Goal: Check status: Check status

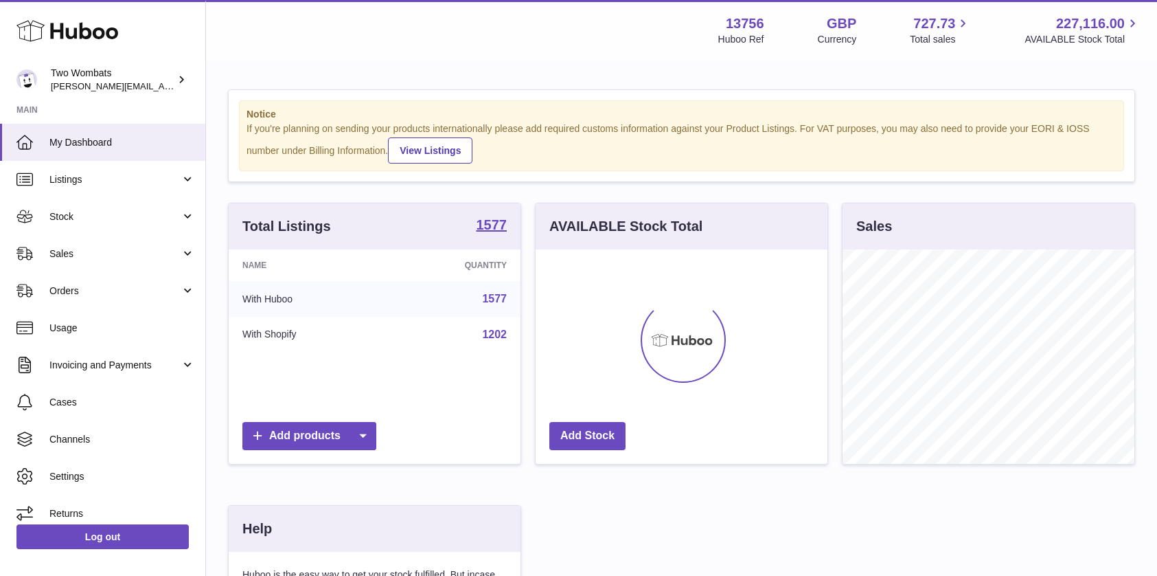
scroll to position [214, 292]
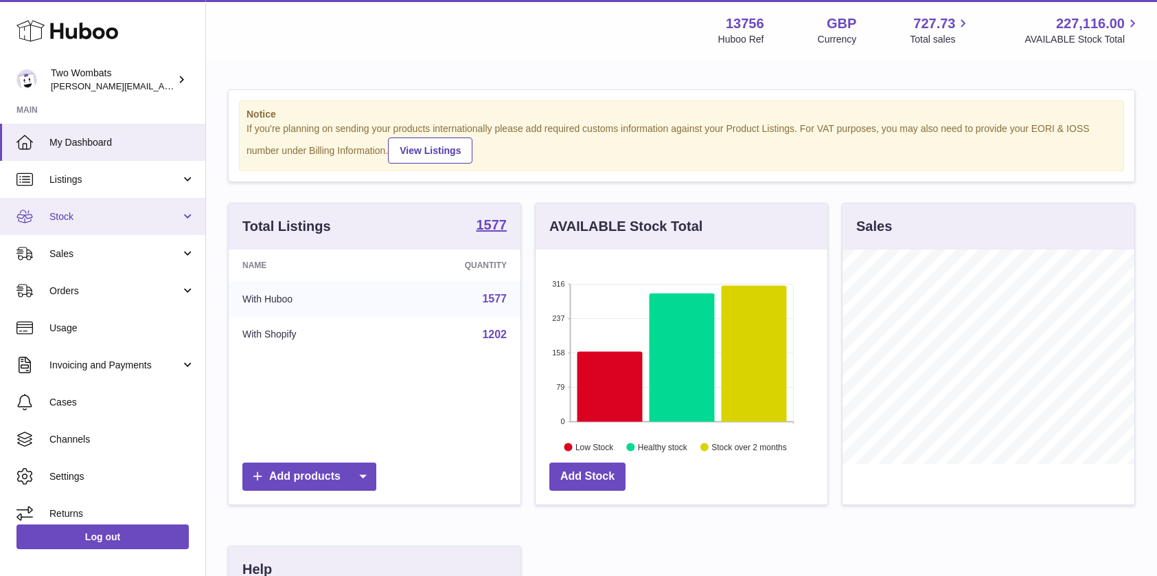
click at [161, 216] on span "Stock" at bounding box center [114, 216] width 131 height 13
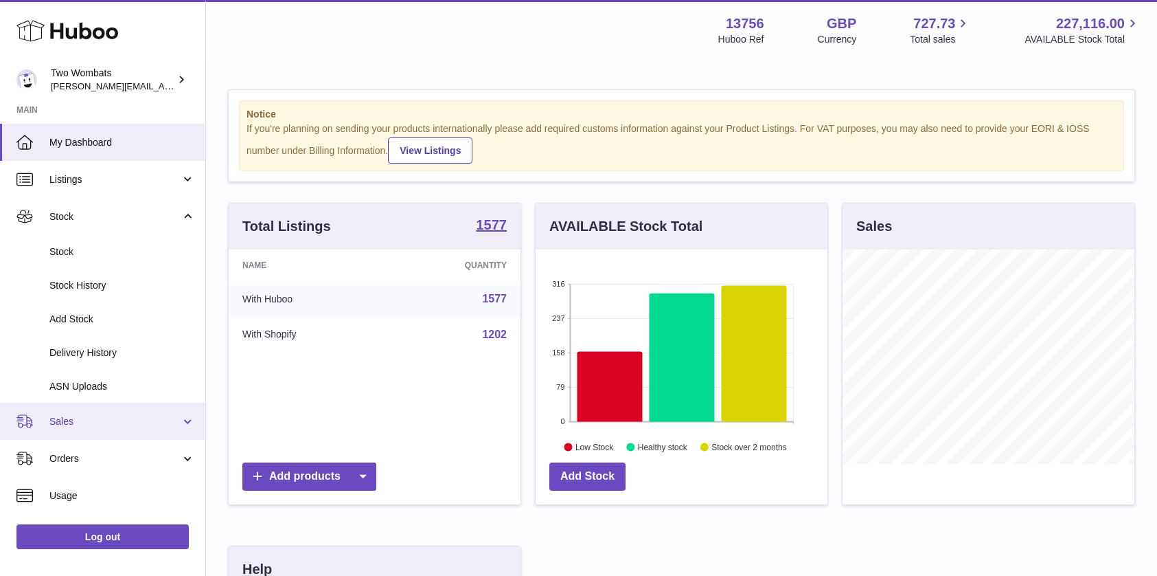
click at [137, 418] on span "Sales" at bounding box center [114, 421] width 131 height 13
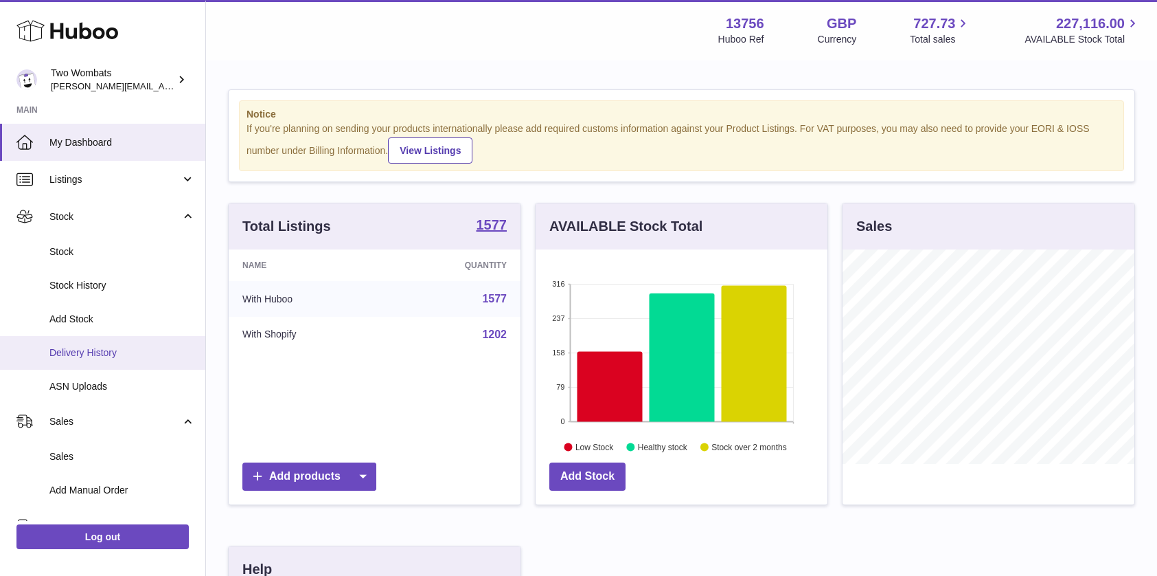
click at [124, 351] on span "Delivery History" at bounding box center [122, 352] width 146 height 13
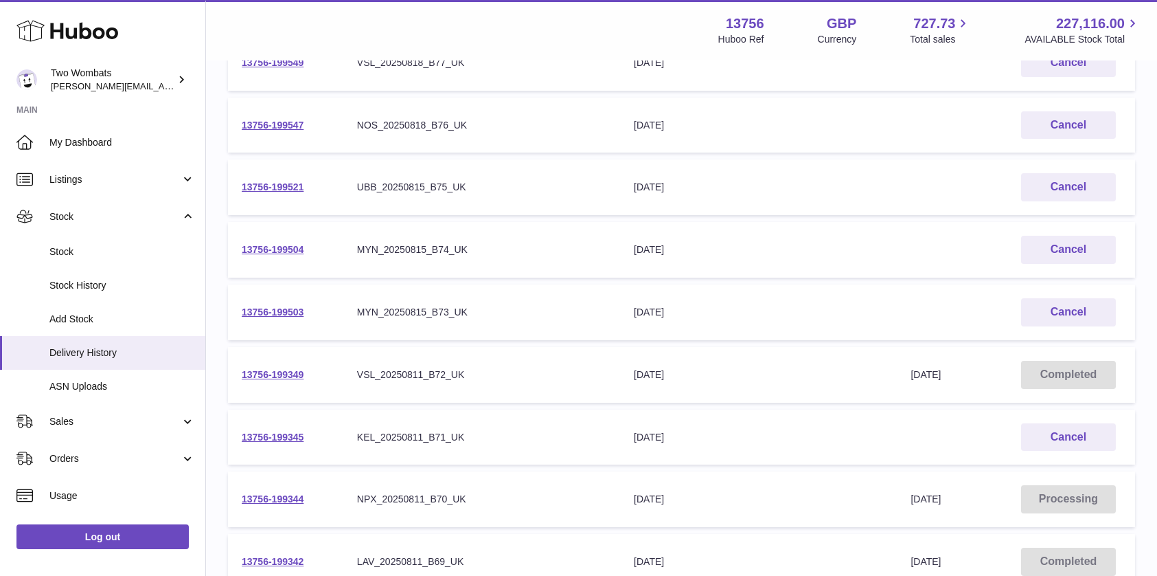
scroll to position [300, 0]
drag, startPoint x: 304, startPoint y: 249, endPoint x: 238, endPoint y: 249, distance: 65.9
click at [238, 249] on td "13756-199504" at bounding box center [285, 249] width 115 height 56
click at [273, 308] on link "13756-199503" at bounding box center [273, 311] width 62 height 11
click at [285, 319] on td "13756-199503" at bounding box center [285, 312] width 115 height 56
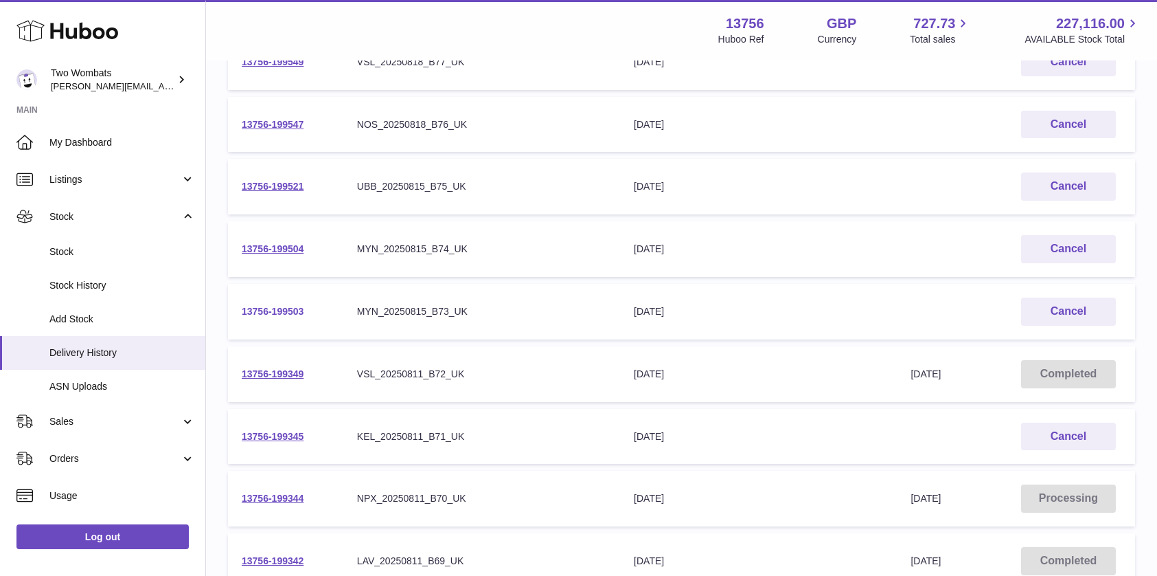
click at [280, 309] on link "13756-199503" at bounding box center [273, 311] width 62 height 11
click at [271, 239] on td "13756-199504" at bounding box center [285, 249] width 115 height 56
click at [279, 248] on link "13756-199504" at bounding box center [273, 248] width 62 height 11
click at [290, 185] on link "13756-199521" at bounding box center [273, 186] width 62 height 11
click at [277, 127] on link "13756-199547" at bounding box center [273, 124] width 62 height 11
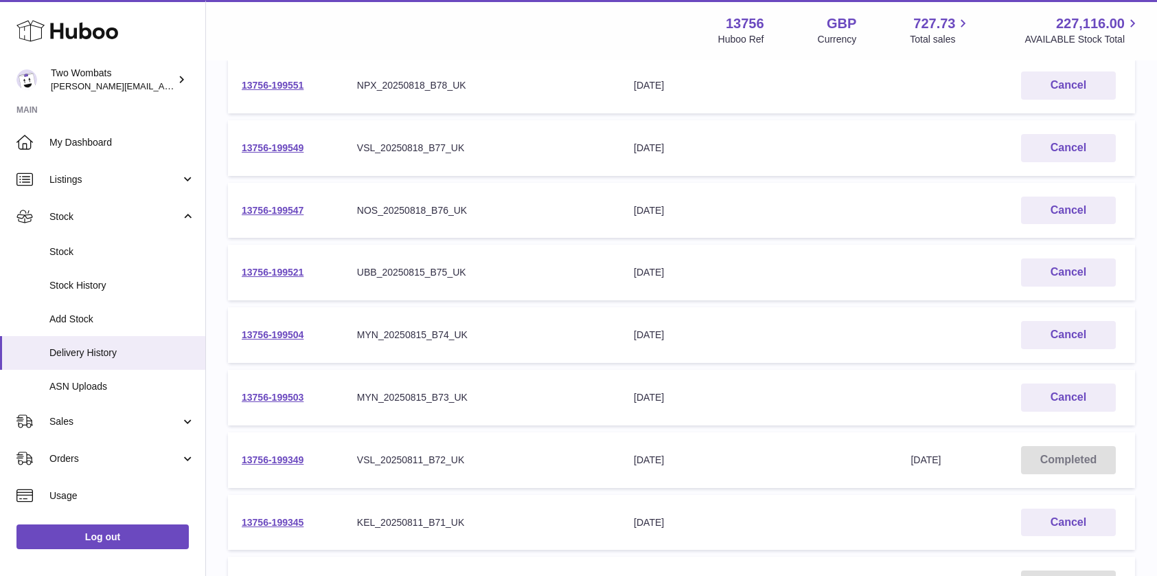
scroll to position [211, 0]
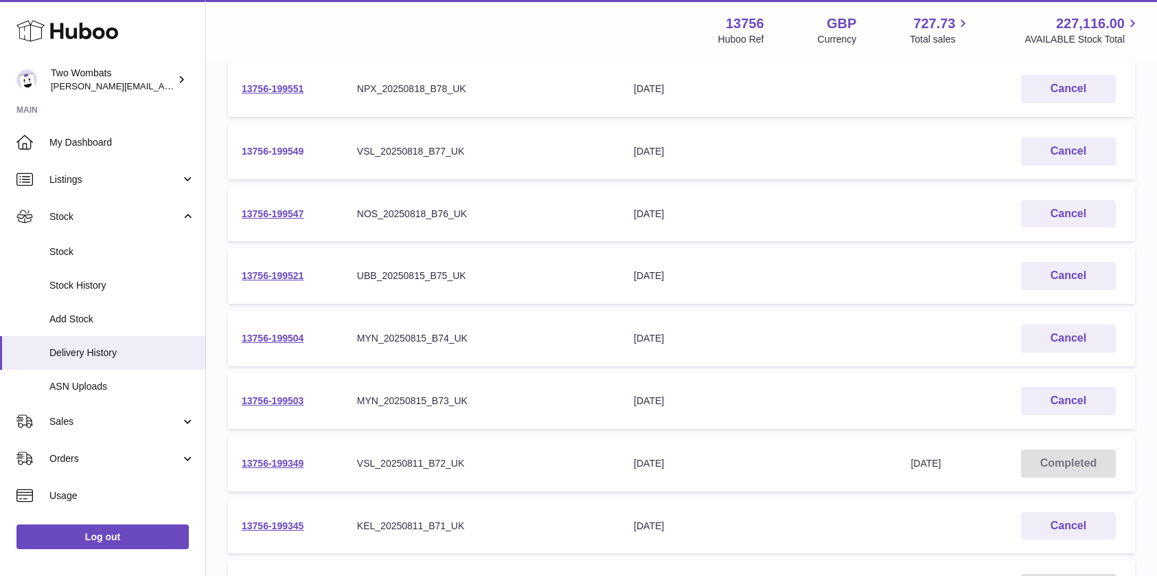
click at [281, 147] on link "13756-199549" at bounding box center [273, 151] width 62 height 11
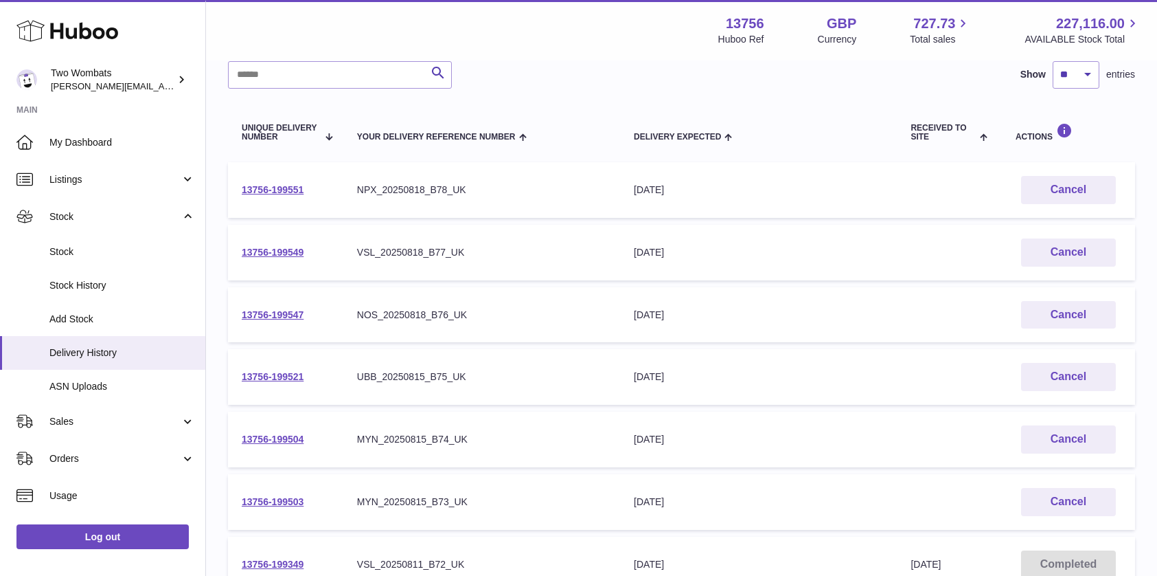
scroll to position [109, 0]
click at [271, 191] on link "13756-199551" at bounding box center [273, 190] width 62 height 11
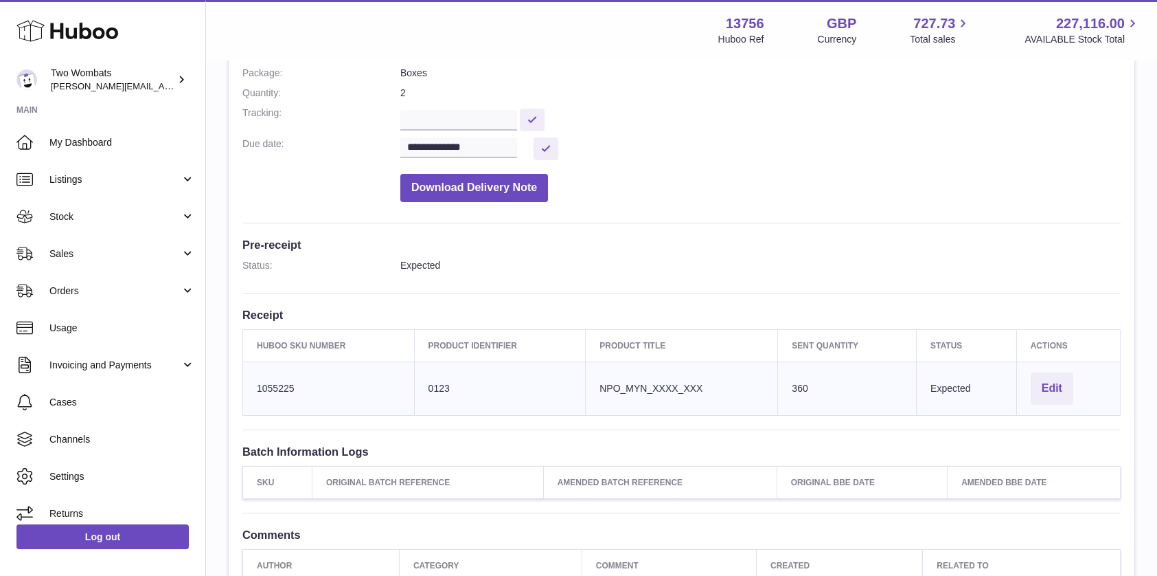
scroll to position [264, 0]
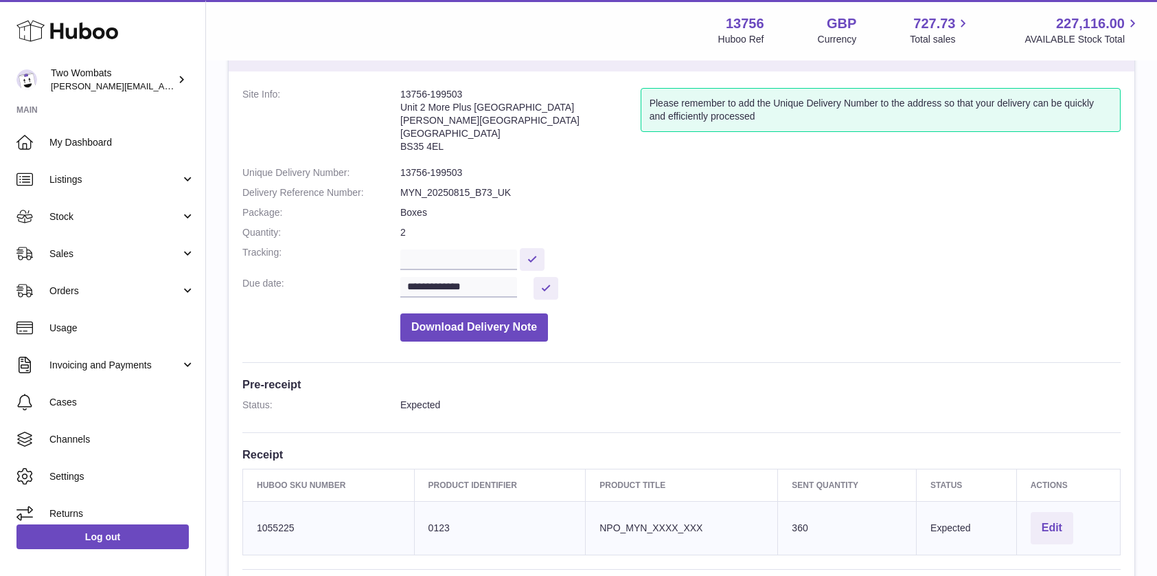
scroll to position [36, 0]
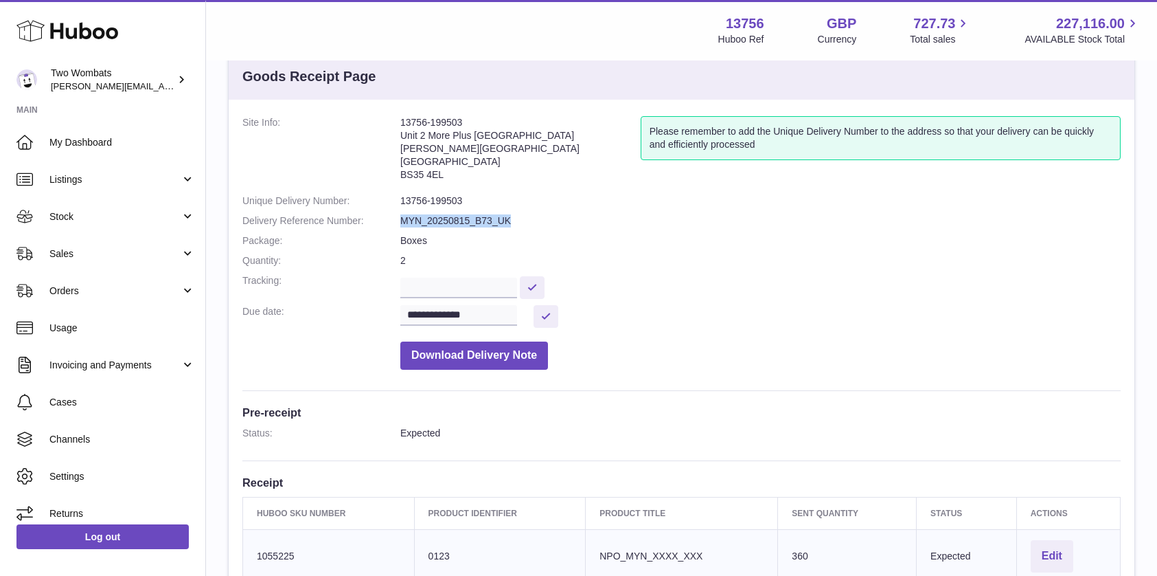
drag, startPoint x: 512, startPoint y: 218, endPoint x: 401, endPoint y: 214, distance: 110.6
click at [401, 214] on dd "MYN_20250815_B73_UK" at bounding box center [760, 220] width 720 height 13
drag, startPoint x: 402, startPoint y: 201, endPoint x: 470, endPoint y: 201, distance: 67.3
click at [470, 201] on dd "13756-199503" at bounding box center [760, 200] width 720 height 13
copy dd "13756-199503"
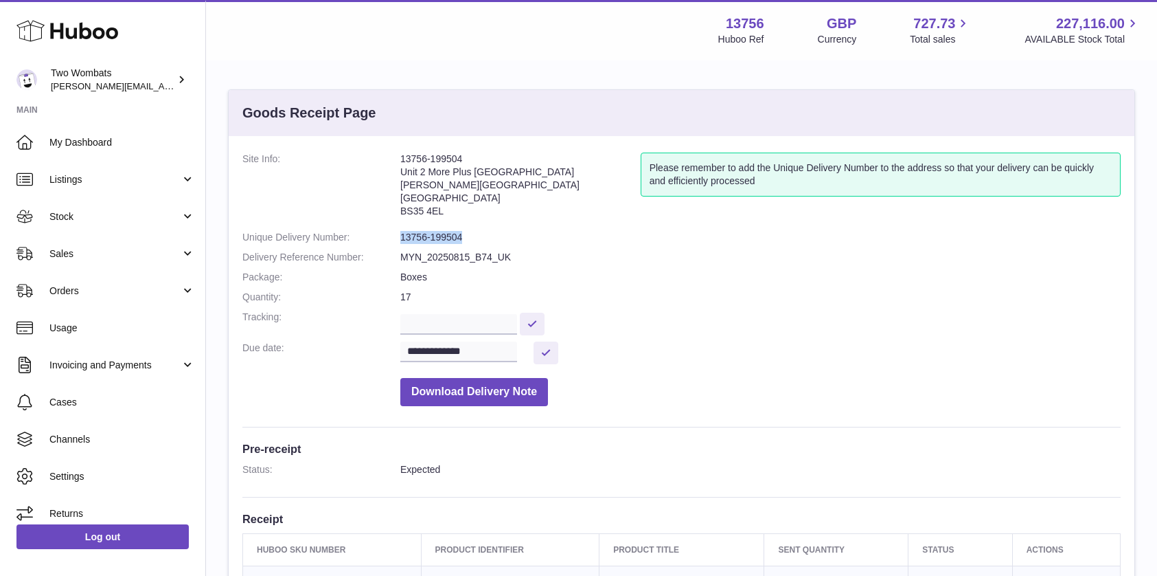
drag, startPoint x: 462, startPoint y: 237, endPoint x: 401, endPoint y: 238, distance: 60.4
click at [401, 238] on dd "13756-199504" at bounding box center [760, 237] width 720 height 13
copy dd "13756-199504"
drag, startPoint x: 462, startPoint y: 235, endPoint x: 398, endPoint y: 232, distance: 63.2
click at [398, 232] on dl "**********" at bounding box center [681, 282] width 878 height 260
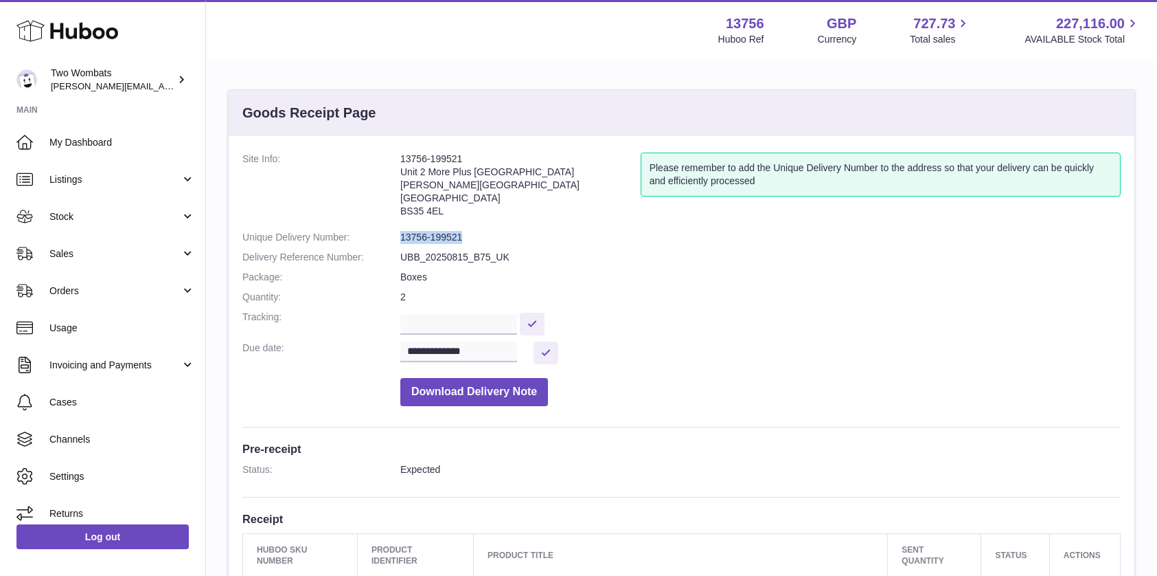
copy dl "13756-199521"
drag, startPoint x: 462, startPoint y: 236, endPoint x: 400, endPoint y: 232, distance: 62.6
click at [400, 232] on dl "**********" at bounding box center [681, 282] width 878 height 260
copy dl "13756-199547"
drag, startPoint x: 462, startPoint y: 239, endPoint x: 399, endPoint y: 238, distance: 62.5
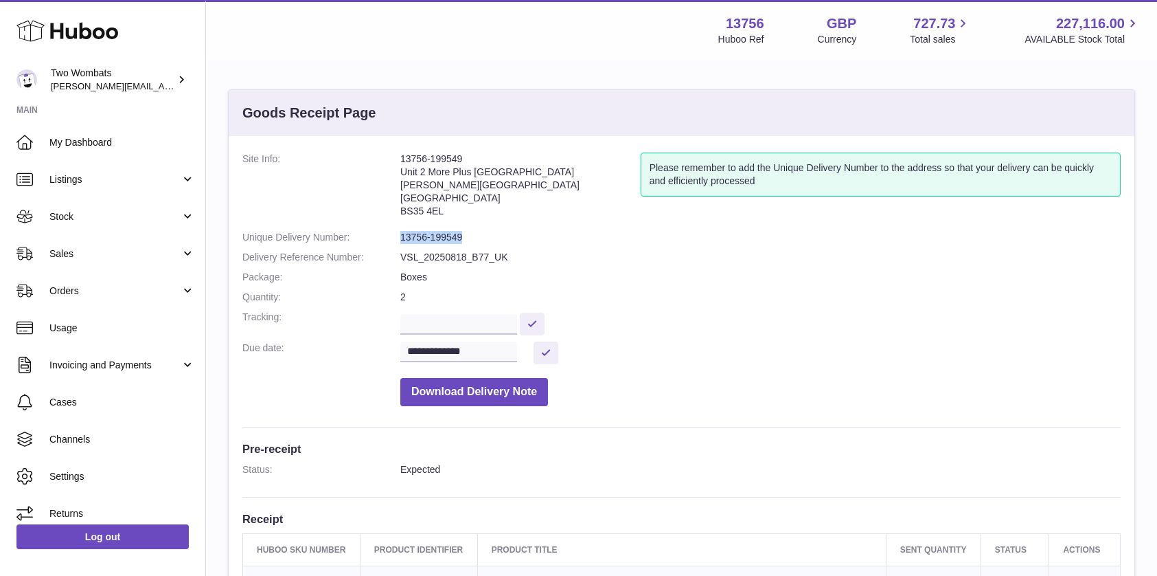
click at [400, 238] on dl "**********" at bounding box center [681, 282] width 878 height 260
copy dl "13756-199549"
drag, startPoint x: 402, startPoint y: 238, endPoint x: 464, endPoint y: 238, distance: 62.5
click at [464, 238] on dd "13756-199551" at bounding box center [760, 237] width 720 height 13
copy dd "13756-199551"
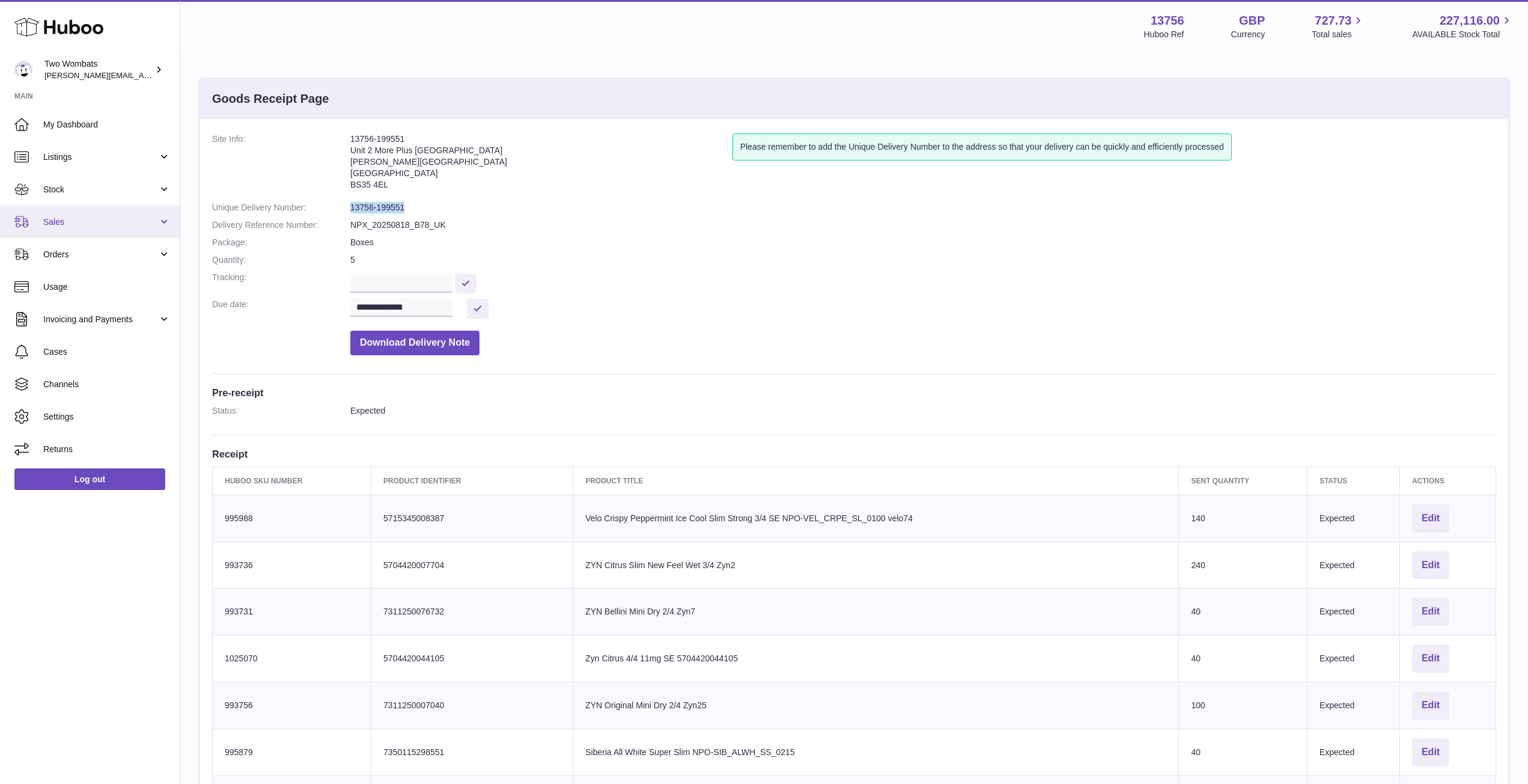
click at [157, 221] on span "Sales" at bounding box center [100, 221] width 115 height 11
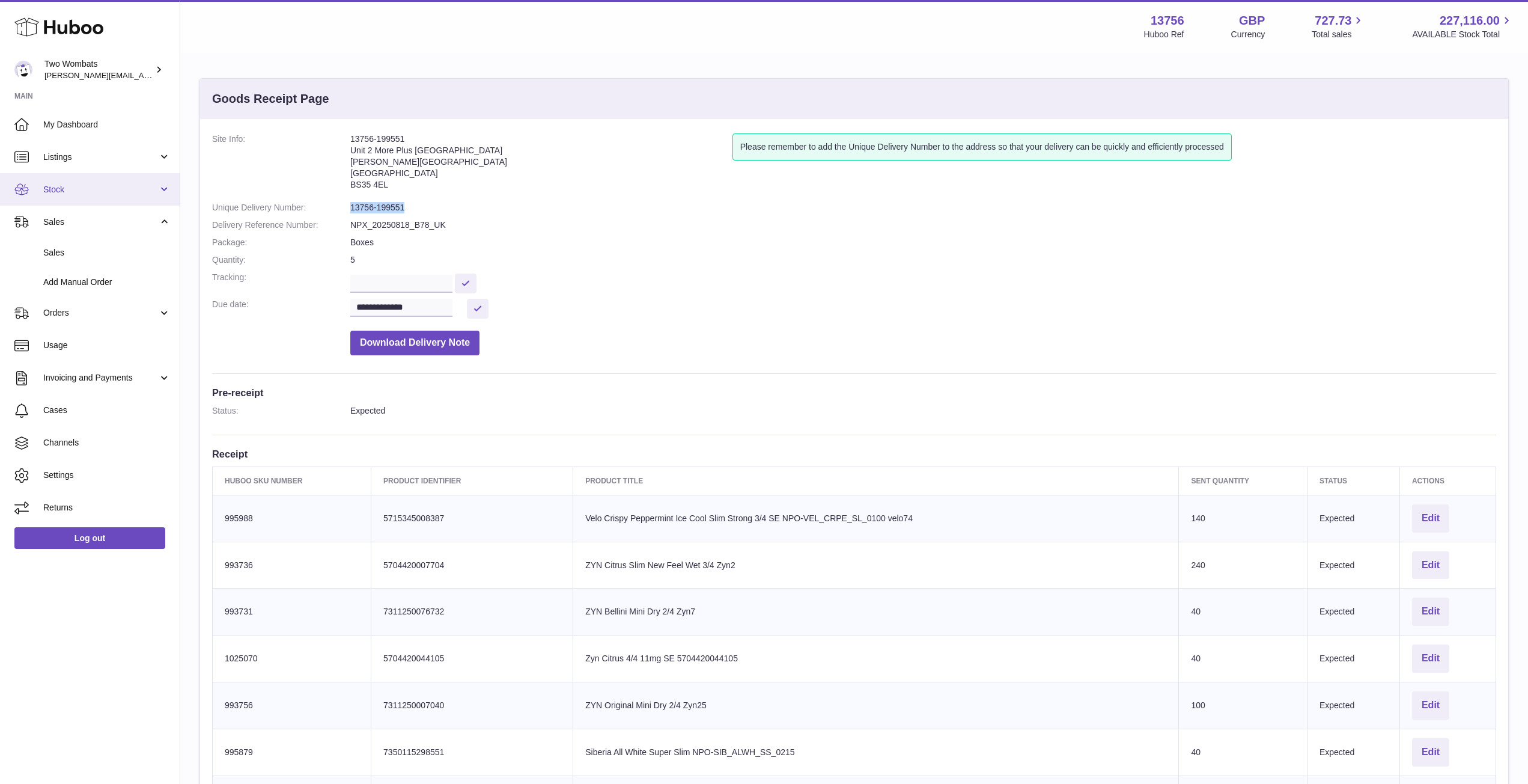
click at [164, 199] on link "Stock" at bounding box center [89, 189] width 179 height 32
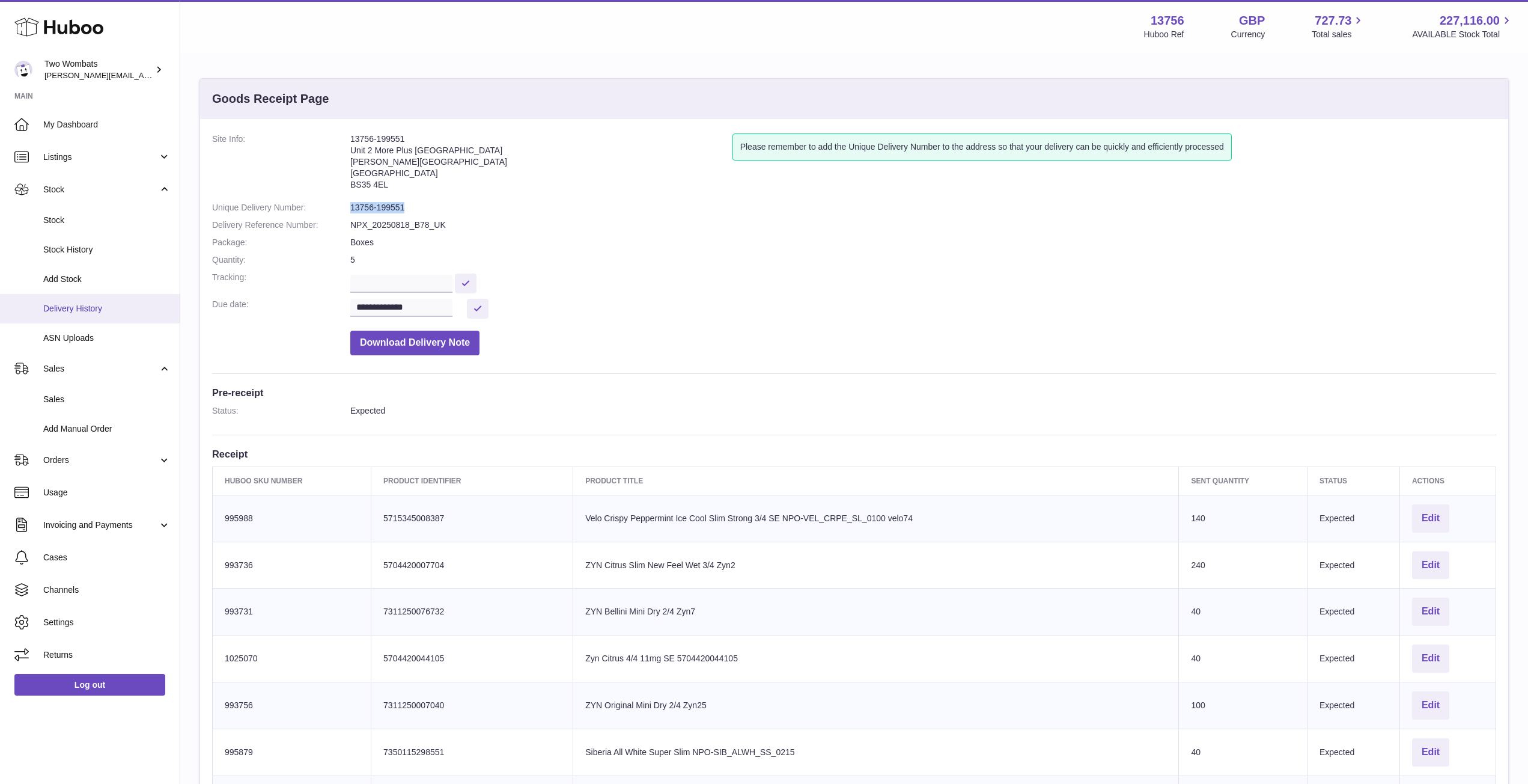
click at [112, 310] on span "Delivery History" at bounding box center [107, 308] width 128 height 11
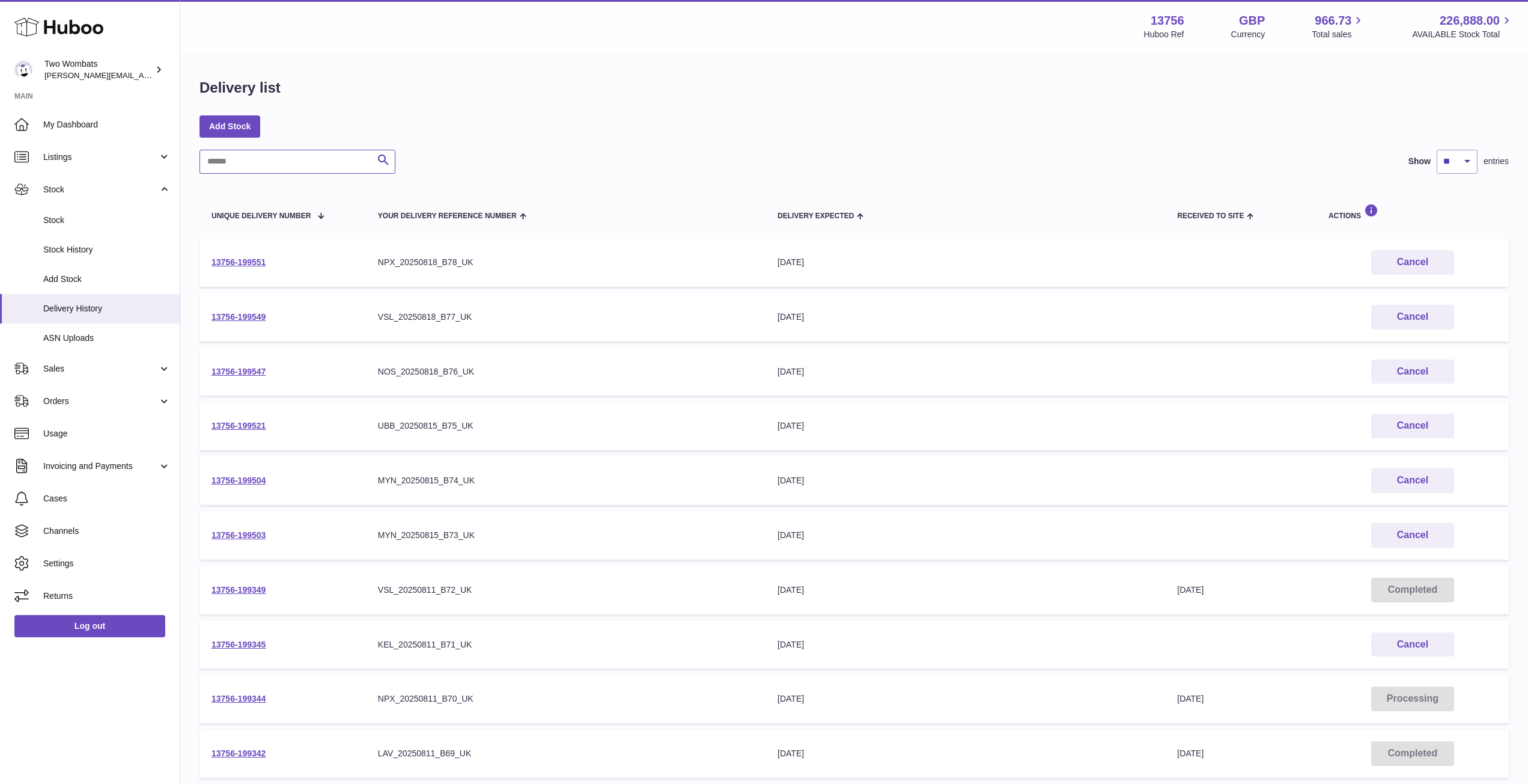
click at [312, 159] on input "text" at bounding box center [298, 161] width 196 height 24
paste input "**********"
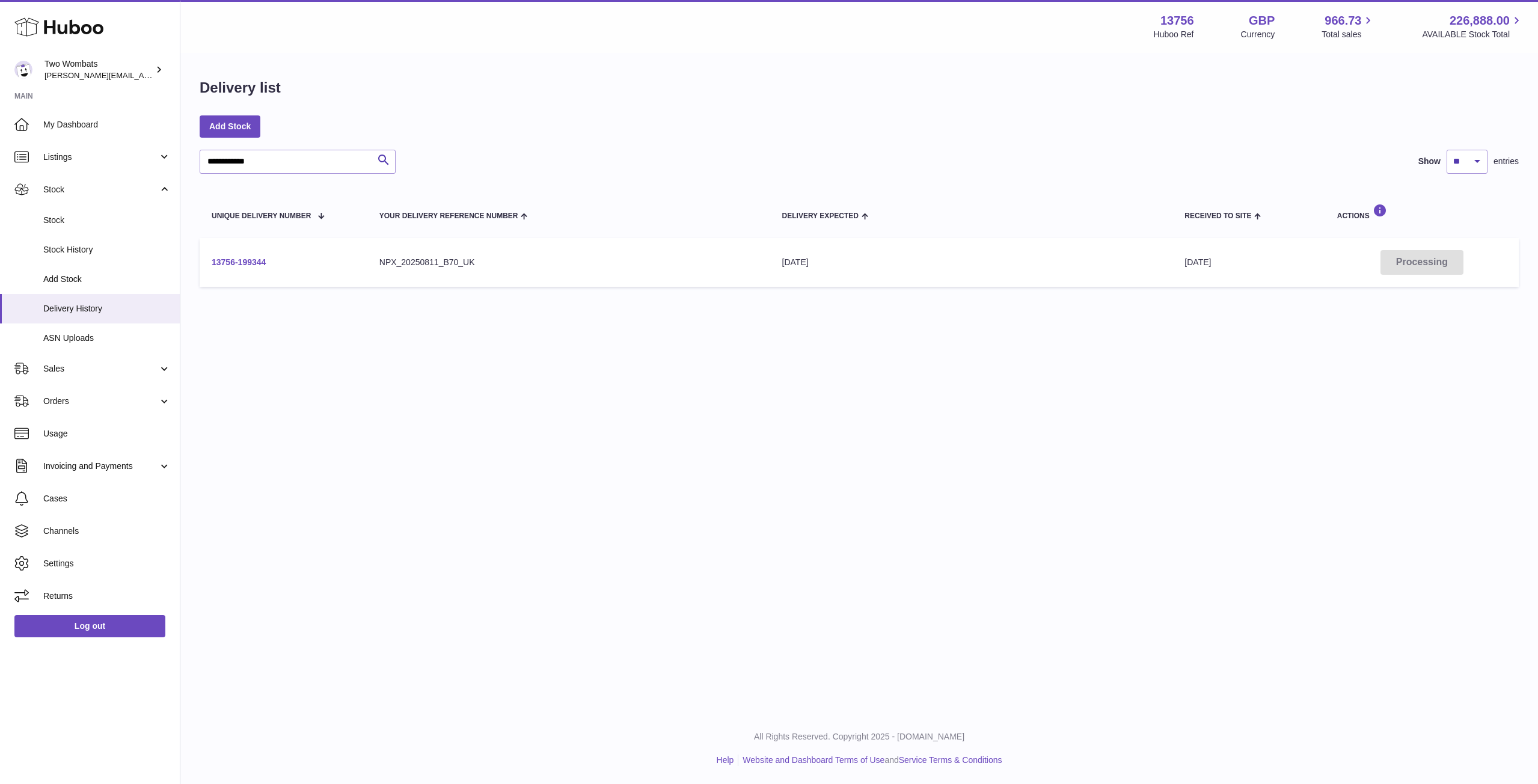
click at [237, 259] on link "13756-199344" at bounding box center [239, 262] width 54 height 10
drag, startPoint x: 277, startPoint y: 166, endPoint x: 173, endPoint y: 165, distance: 104.0
click at [173, 165] on div "**********" at bounding box center [769, 392] width 1538 height 784
paste input "text"
click at [244, 260] on link "13756-199311" at bounding box center [239, 262] width 54 height 10
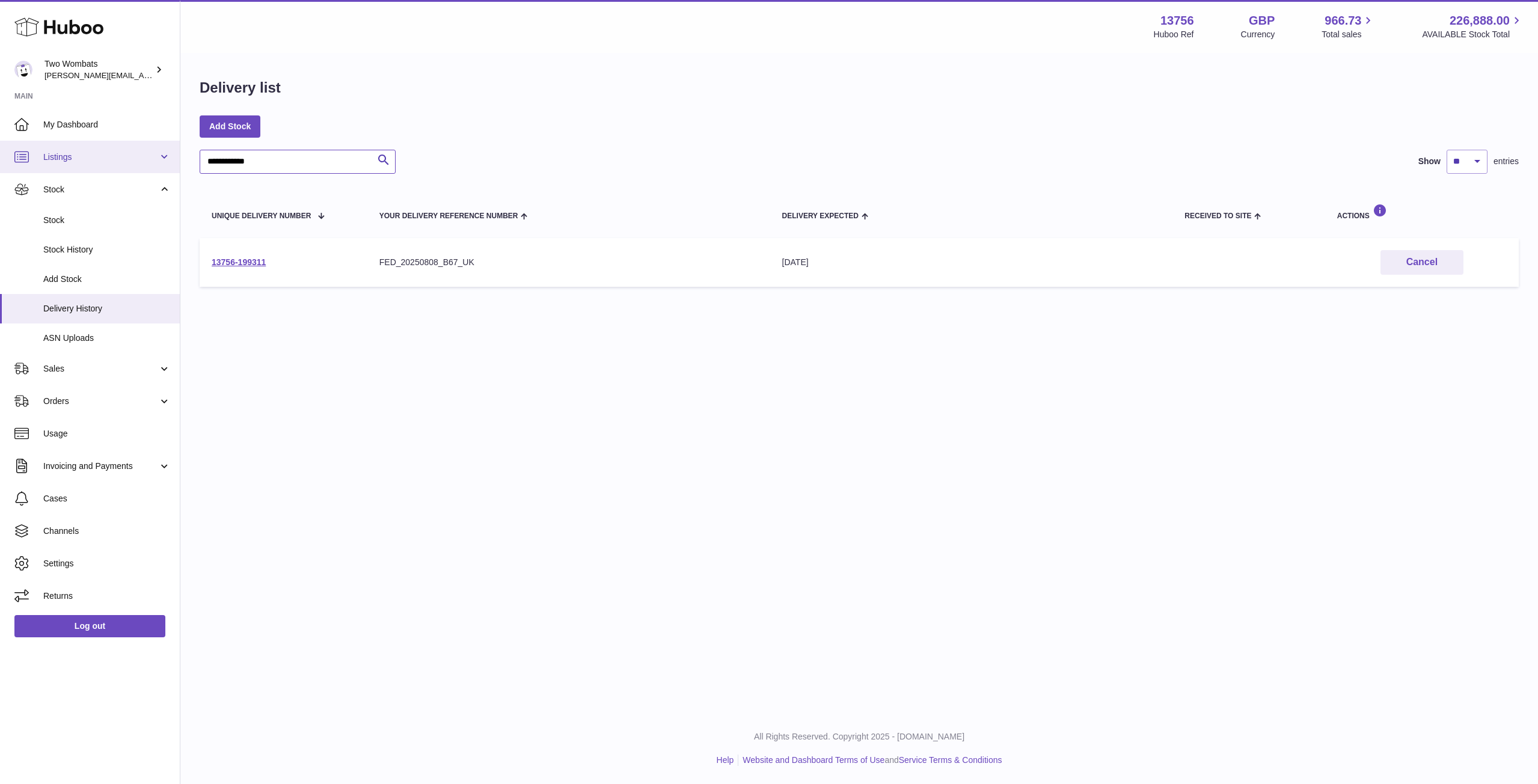
drag, startPoint x: 245, startPoint y: 157, endPoint x: 164, endPoint y: 168, distance: 81.7
click at [164, 168] on div "**********" at bounding box center [769, 392] width 1538 height 784
drag, startPoint x: 263, startPoint y: 168, endPoint x: 160, endPoint y: 168, distance: 103.0
click at [160, 168] on div "**********" at bounding box center [769, 392] width 1538 height 784
paste input "text"
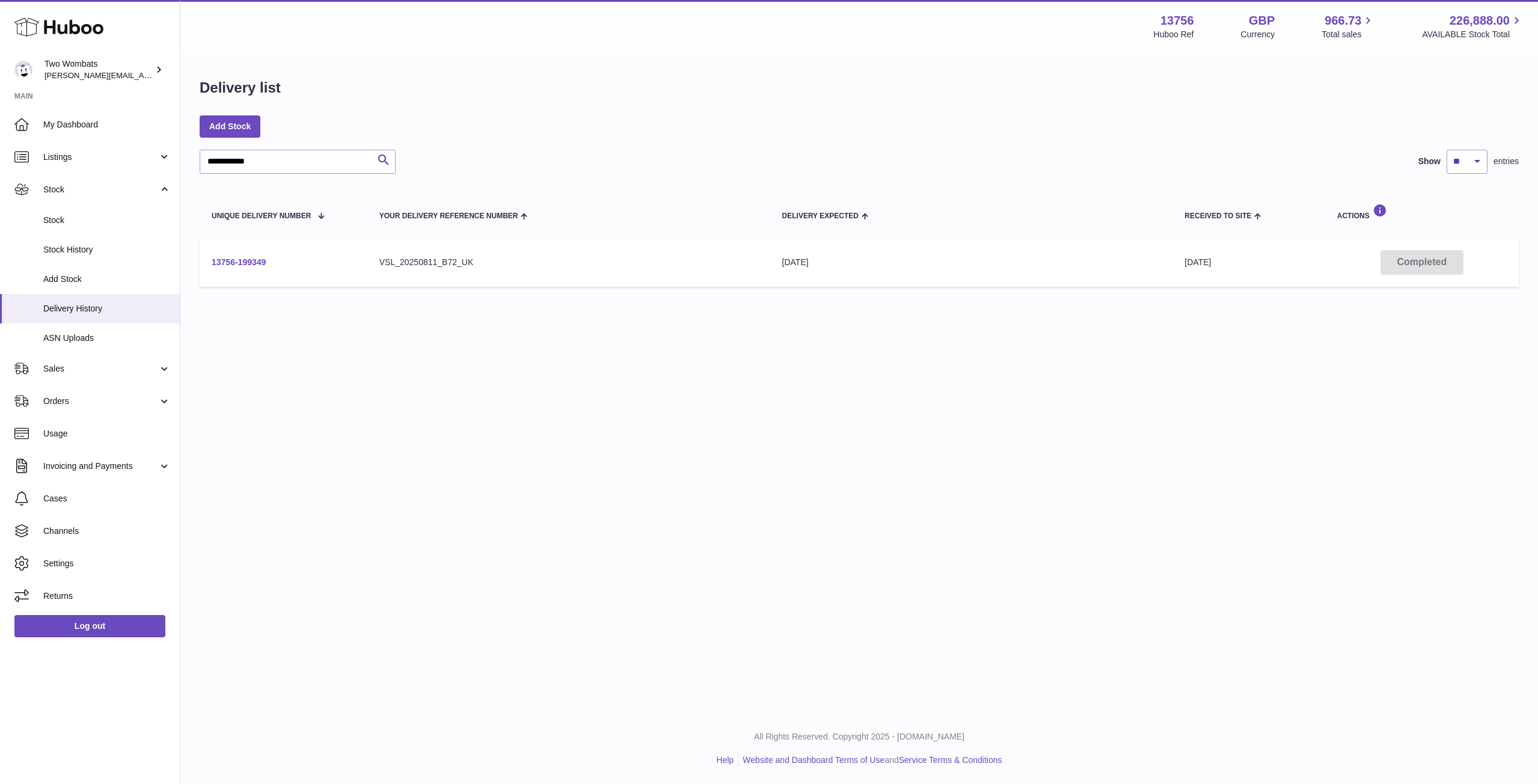
click at [236, 262] on link "13756-199349" at bounding box center [239, 262] width 54 height 10
drag, startPoint x: 319, startPoint y: 167, endPoint x: 156, endPoint y: 168, distance: 163.0
click at [156, 168] on div "**********" at bounding box center [769, 392] width 1538 height 784
paste input "text"
click at [250, 260] on link "13756-197802" at bounding box center [239, 262] width 54 height 10
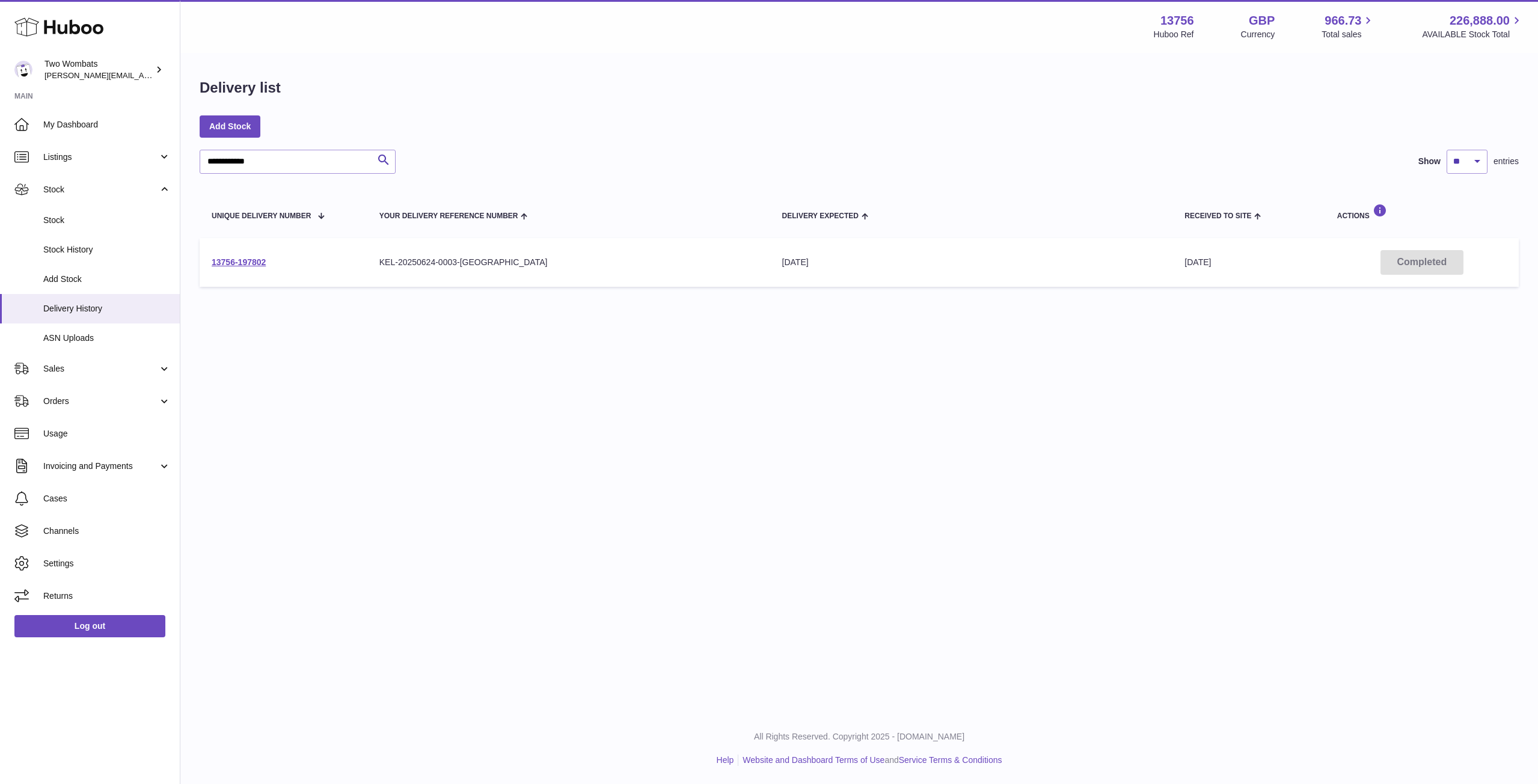
click at [276, 176] on div "**********" at bounding box center [859, 220] width 1319 height 143
paste input "text"
drag, startPoint x: 276, startPoint y: 167, endPoint x: 117, endPoint y: 151, distance: 159.8
click at [117, 151] on div "**********" at bounding box center [769, 392] width 1538 height 784
type input "**********"
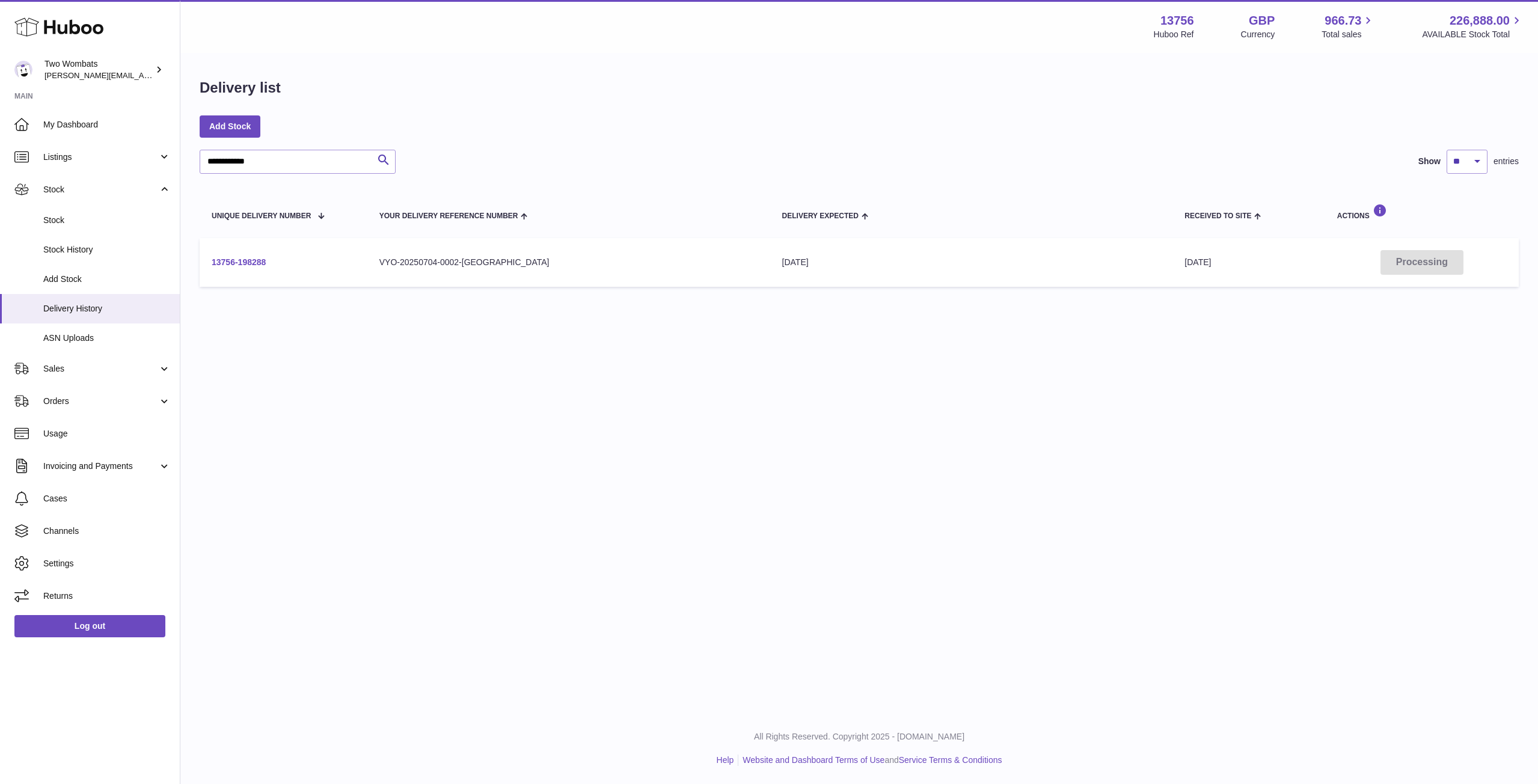
click at [245, 262] on link "13756-198288" at bounding box center [239, 262] width 54 height 10
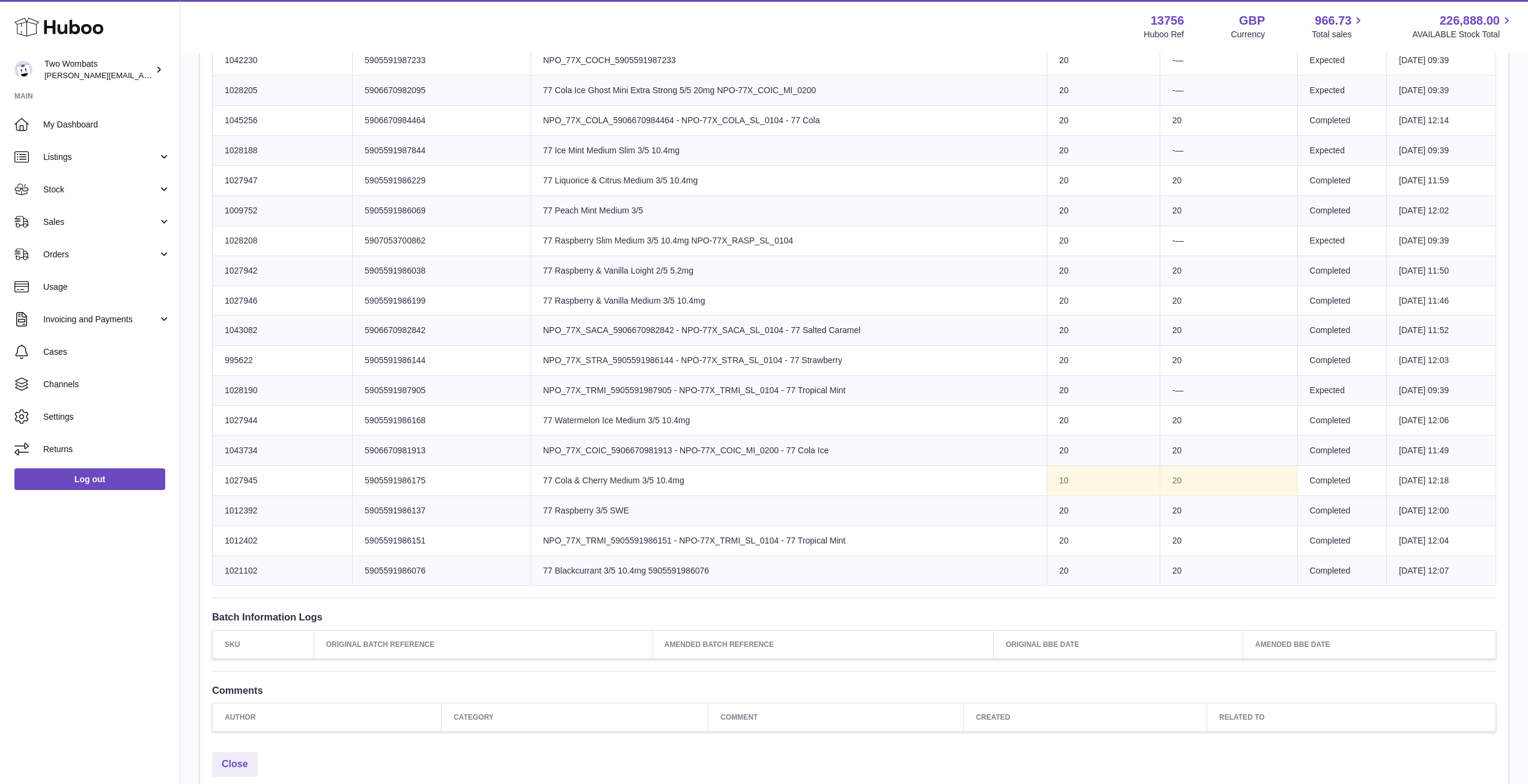
scroll to position [1079, 0]
click at [1171, 245] on td "-—" at bounding box center [1229, 241] width 137 height 30
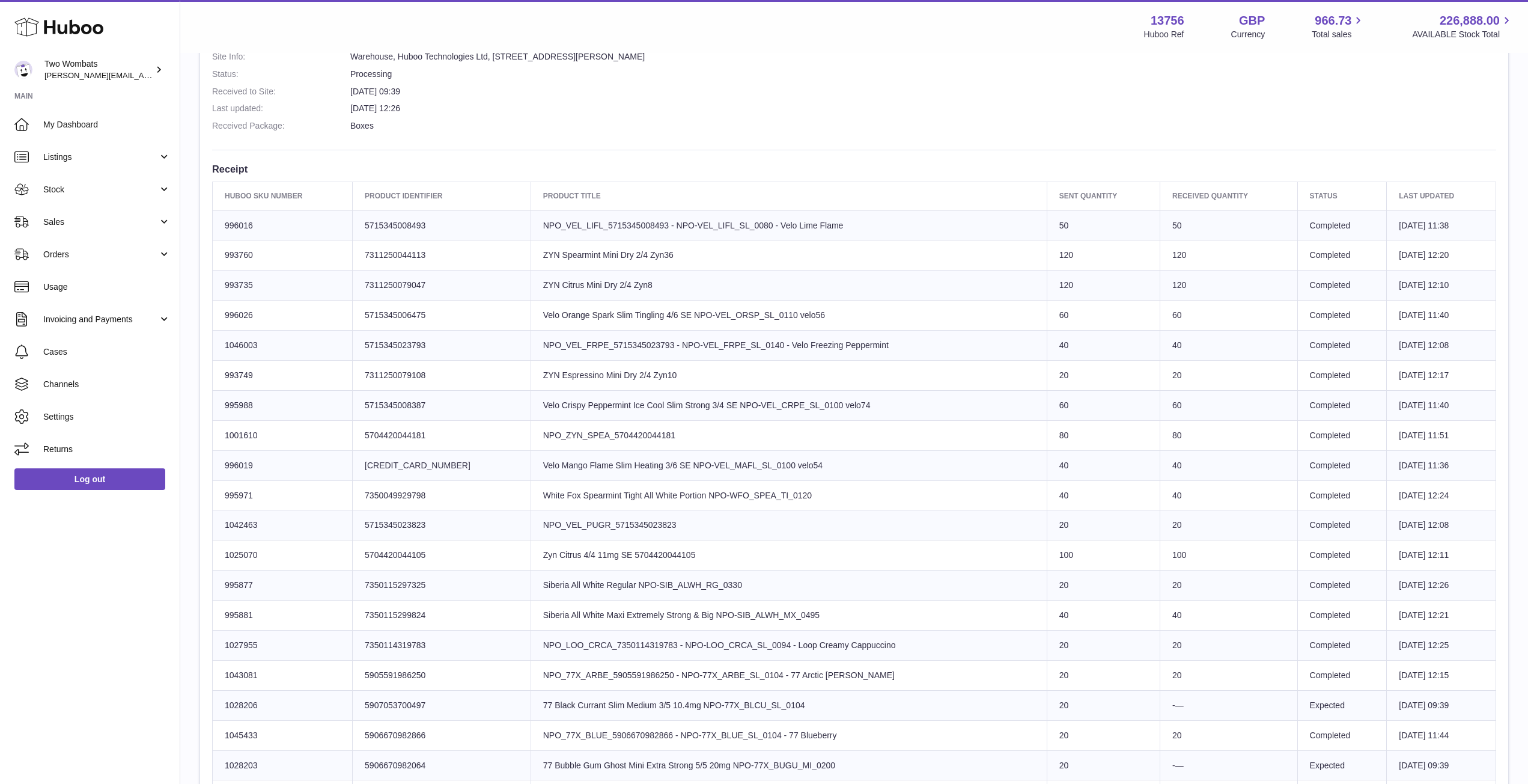
scroll to position [0, 0]
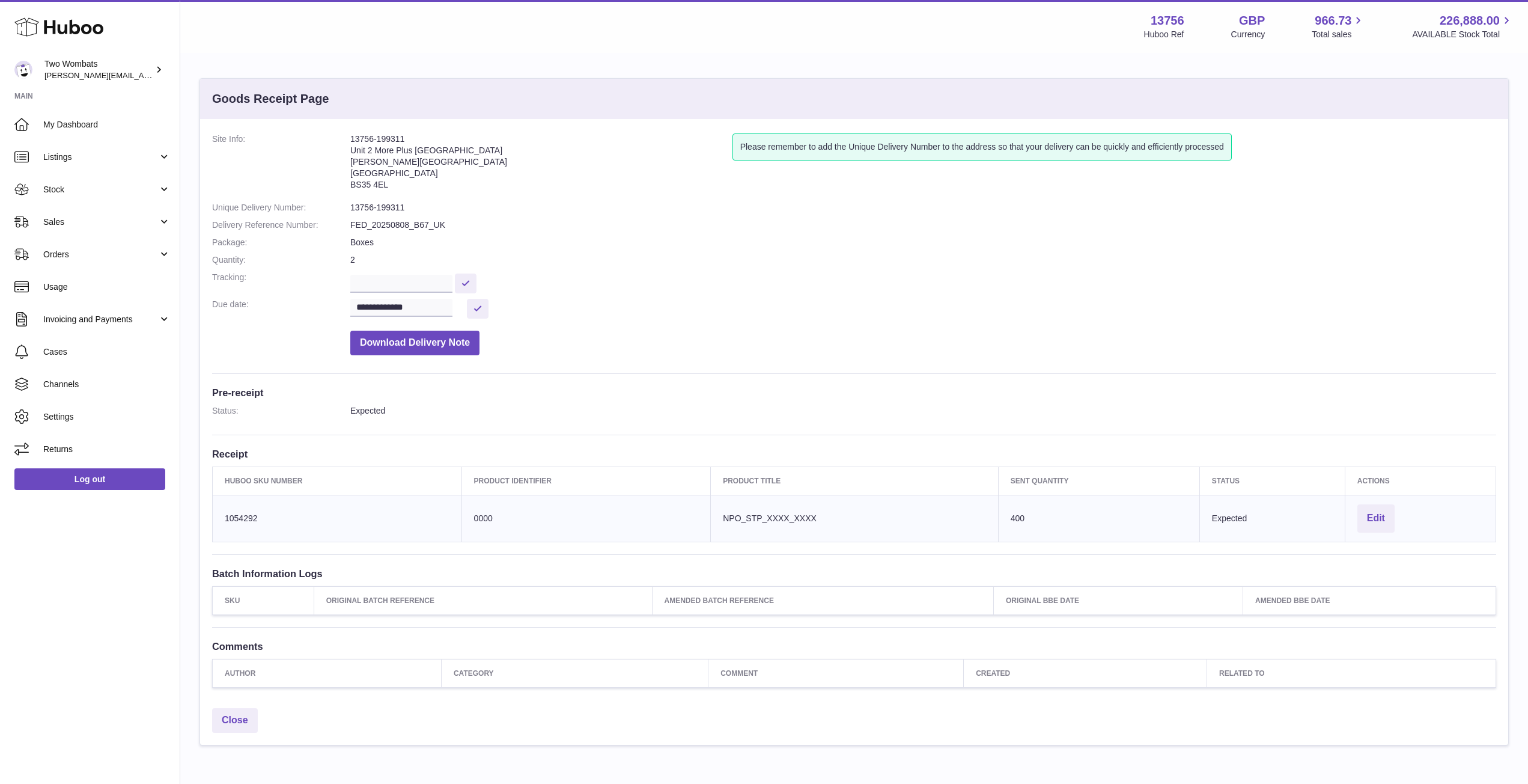
scroll to position [2, 0]
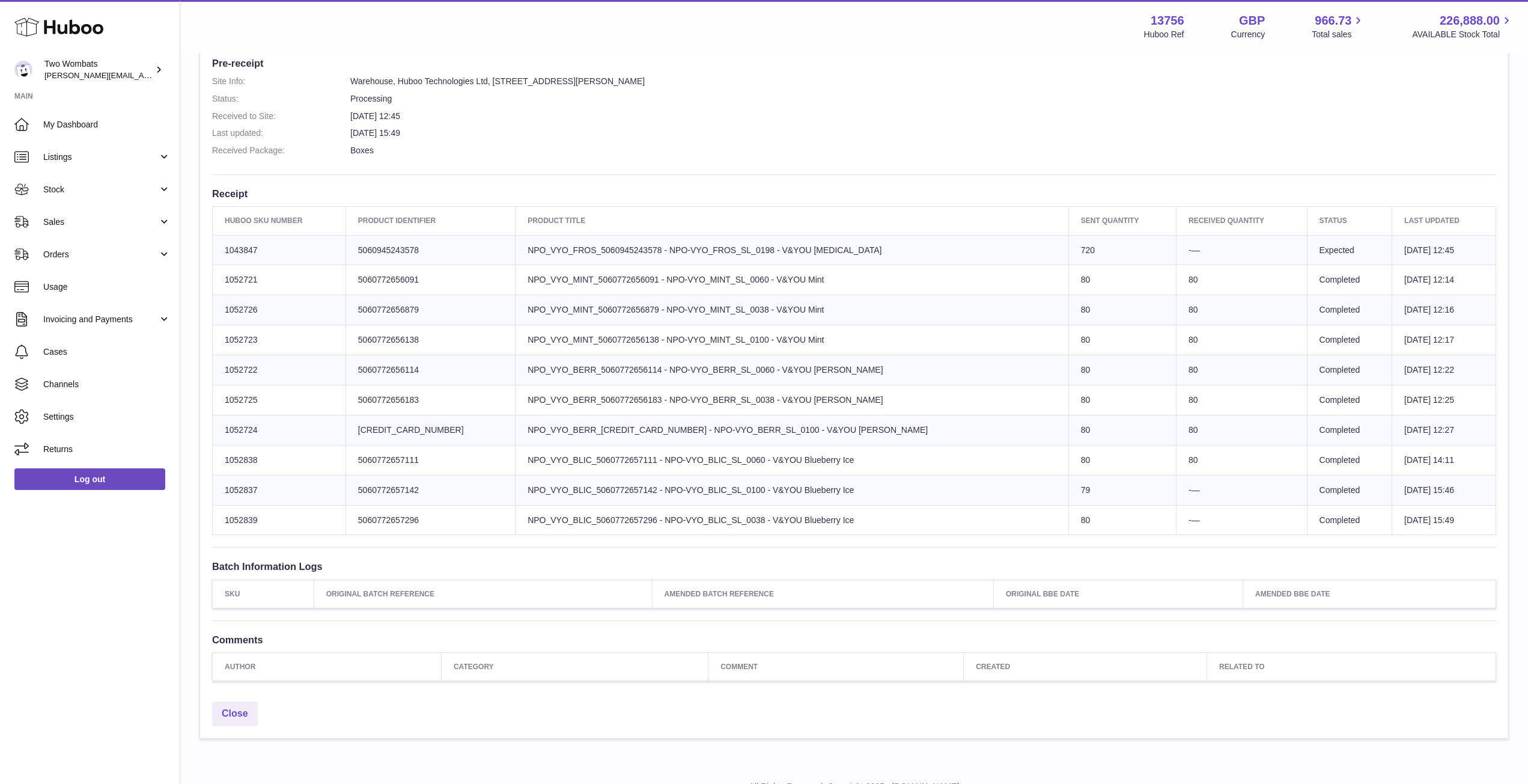
scroll to position [320, 0]
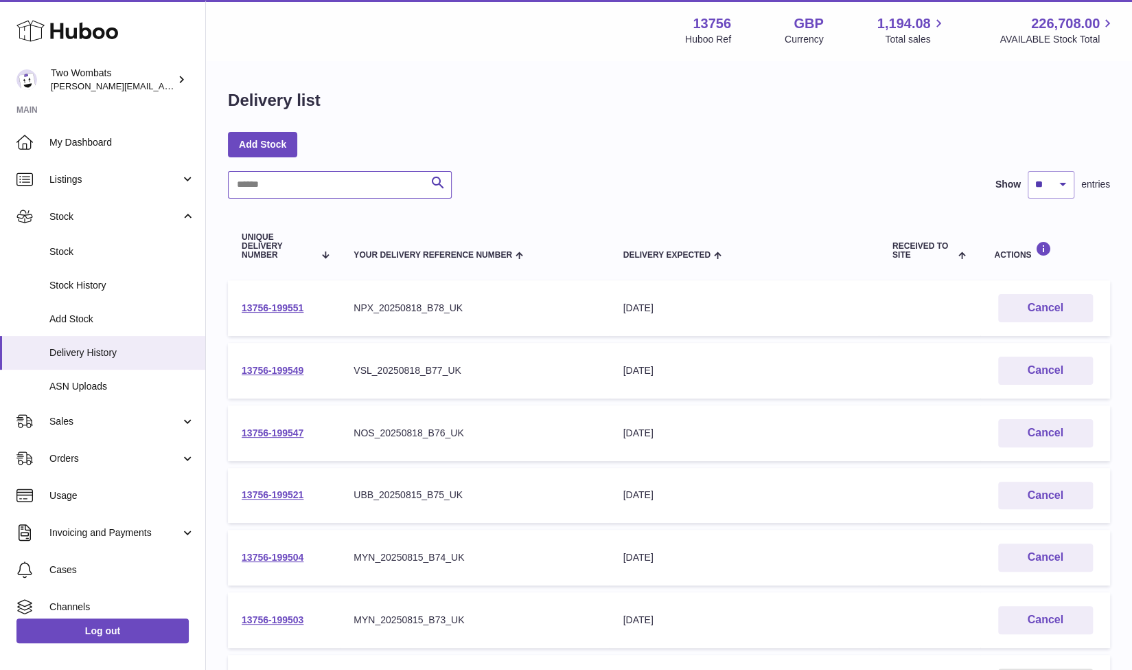
click at [352, 182] on input "text" at bounding box center [340, 184] width 224 height 27
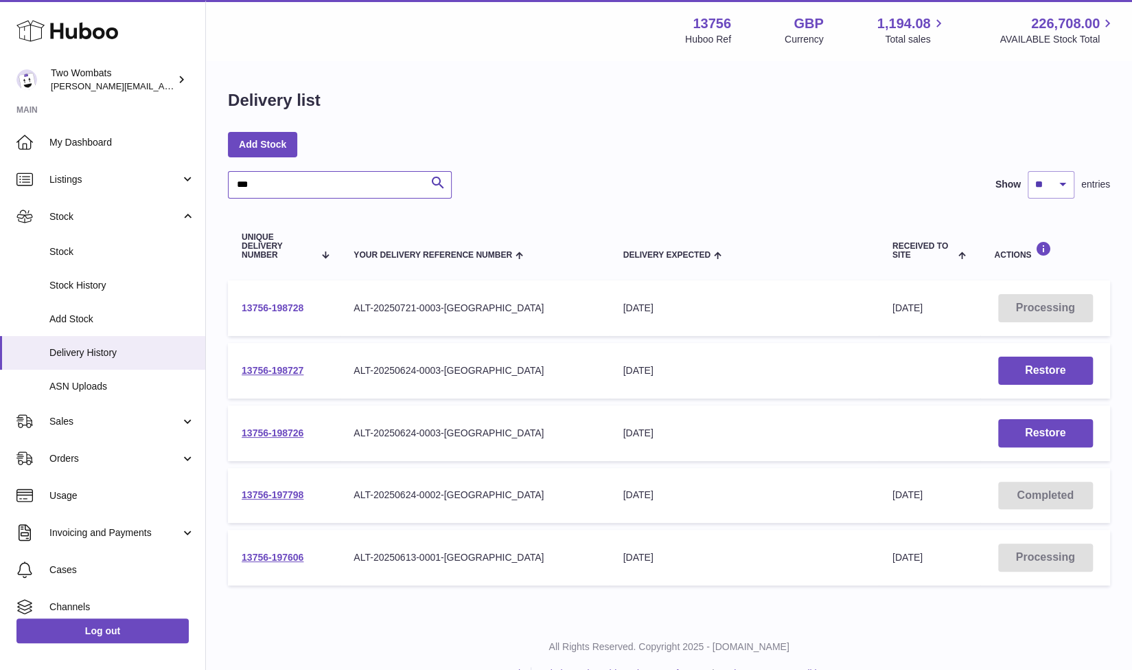
type input "***"
click at [273, 307] on link "13756-198728" at bounding box center [273, 307] width 62 height 11
click at [283, 492] on link "13756-197798" at bounding box center [273, 494] width 62 height 11
click at [266, 556] on link "13756-197606" at bounding box center [273, 556] width 62 height 11
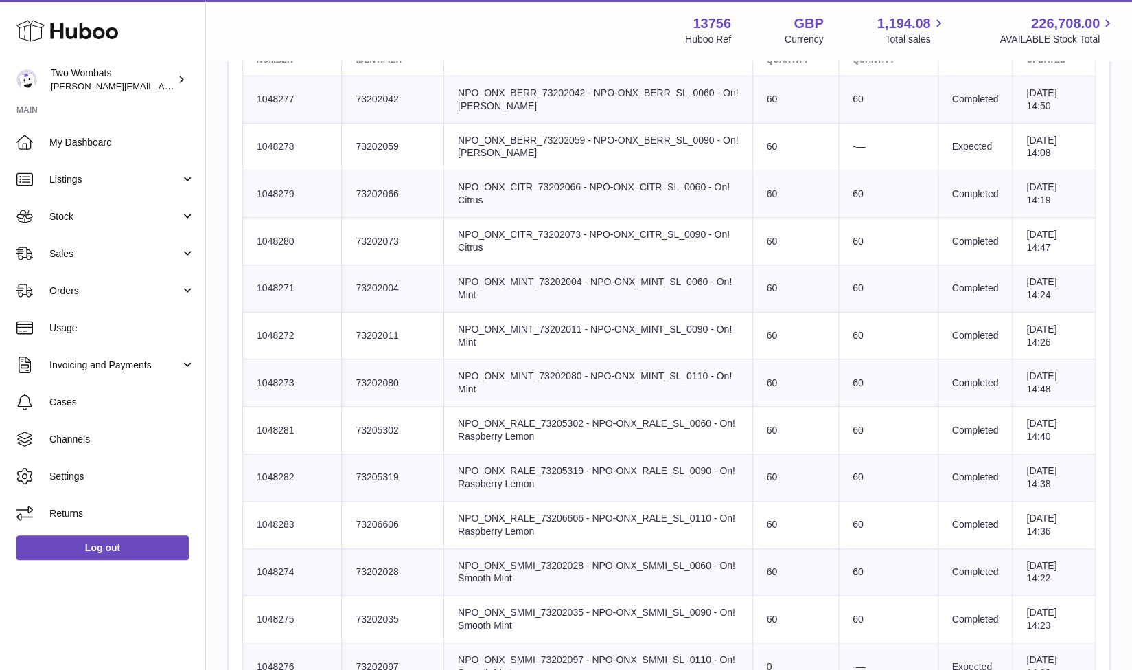
scroll to position [560, 0]
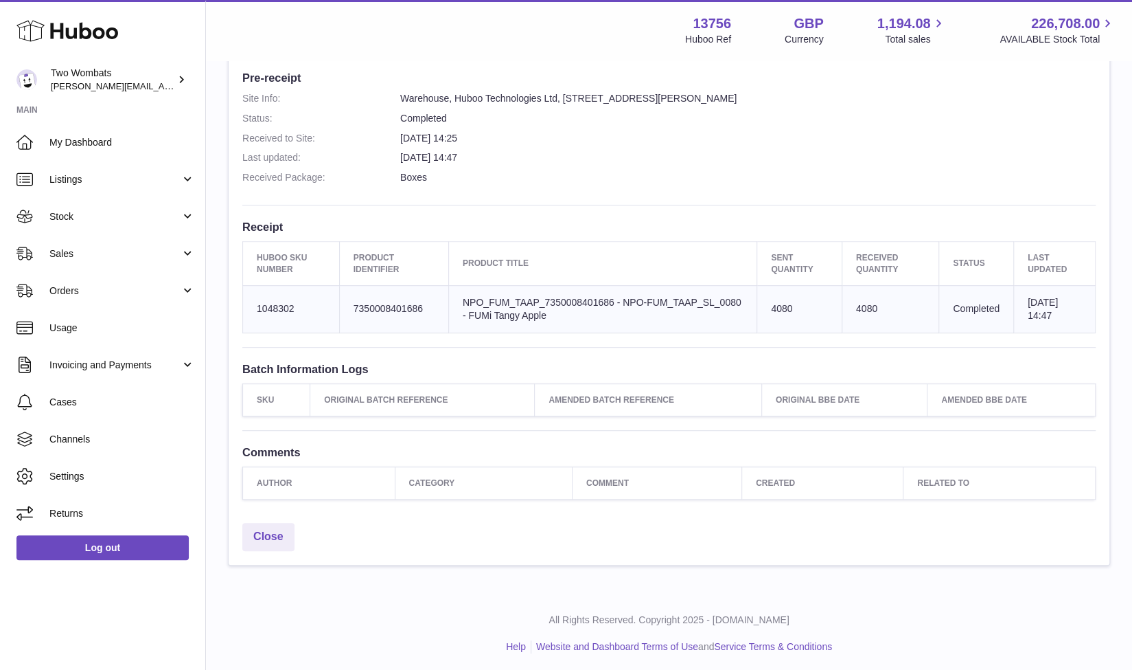
scroll to position [361, 0]
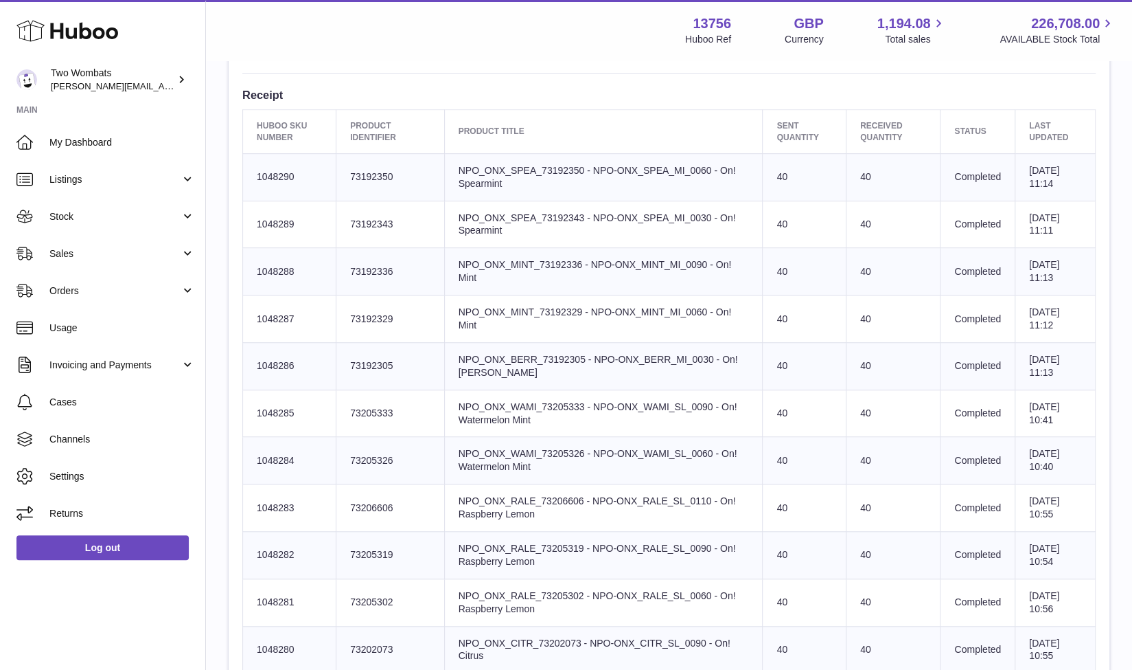
scroll to position [492, 0]
click at [249, 196] on td "Huboo SKU Number 1048290" at bounding box center [289, 177] width 93 height 47
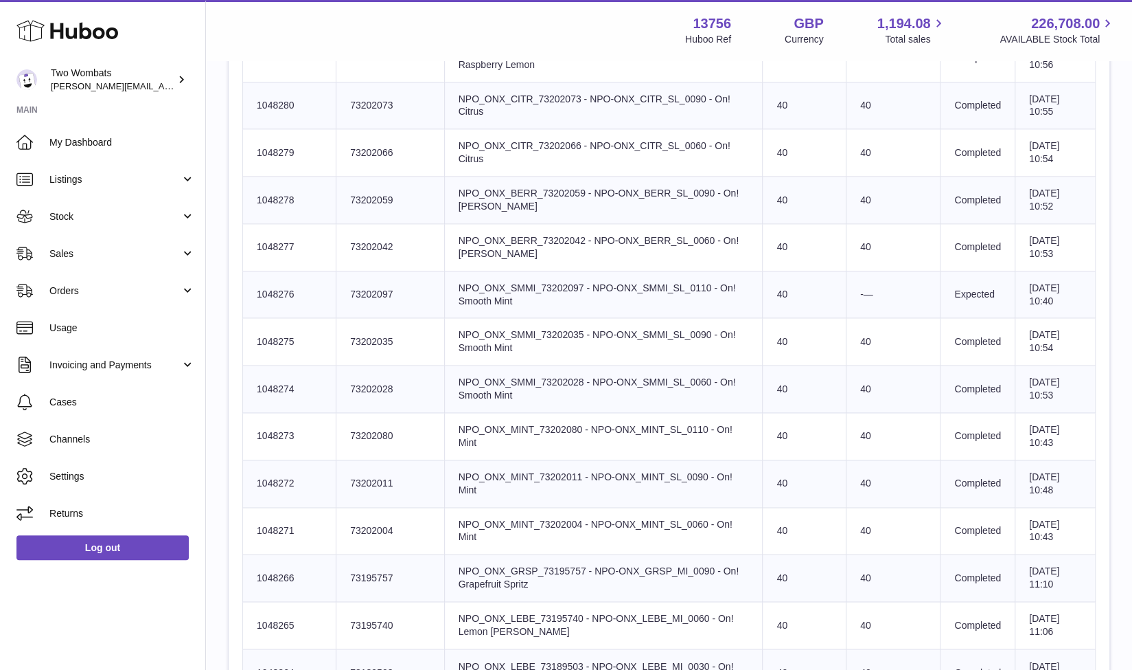
scroll to position [1038, 0]
click at [699, 483] on td "Product title NPO_ONX_MINT_73202011 - NPO-ONX_MINT_SL_0090 - On! Mint" at bounding box center [603, 482] width 319 height 47
click at [304, 477] on td "Huboo SKU Number 1048272" at bounding box center [289, 482] width 93 height 47
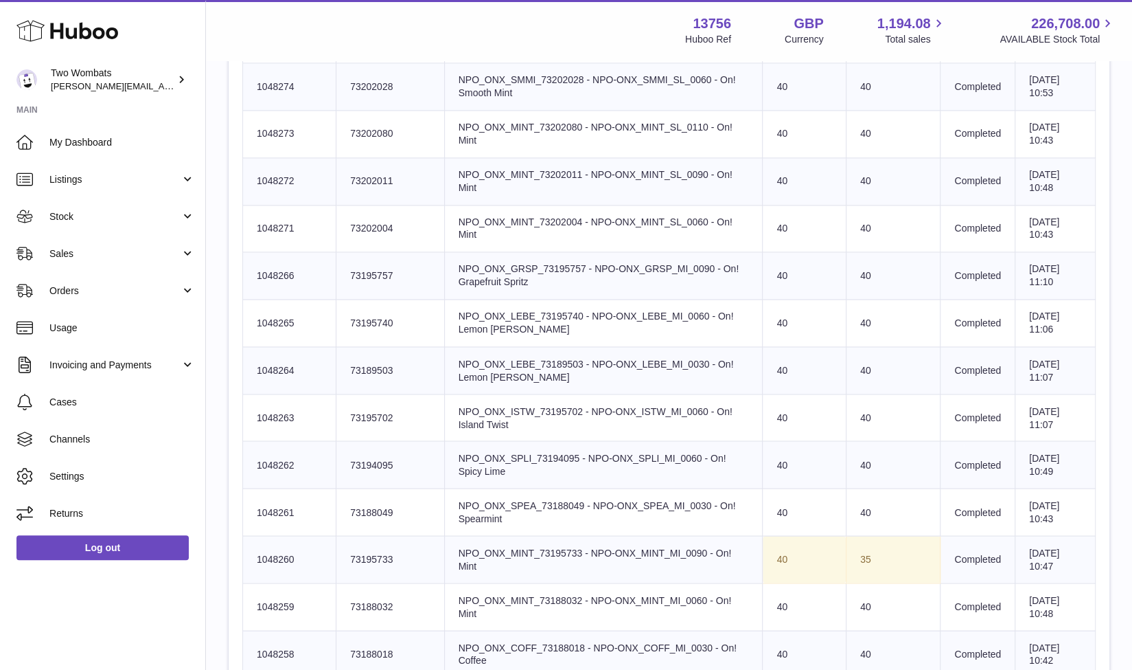
scroll to position [1338, 0]
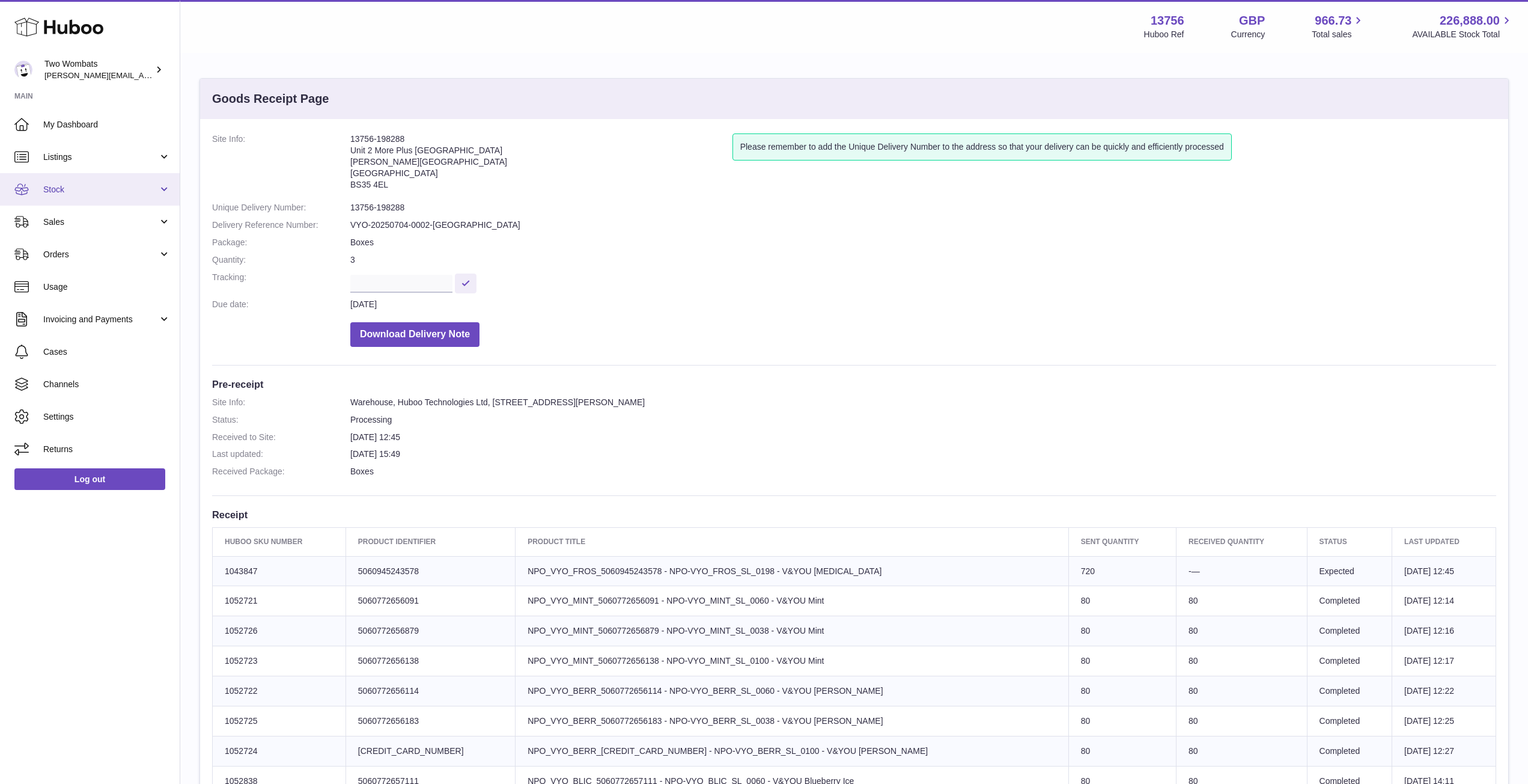
click at [157, 190] on span "Stock" at bounding box center [100, 189] width 115 height 11
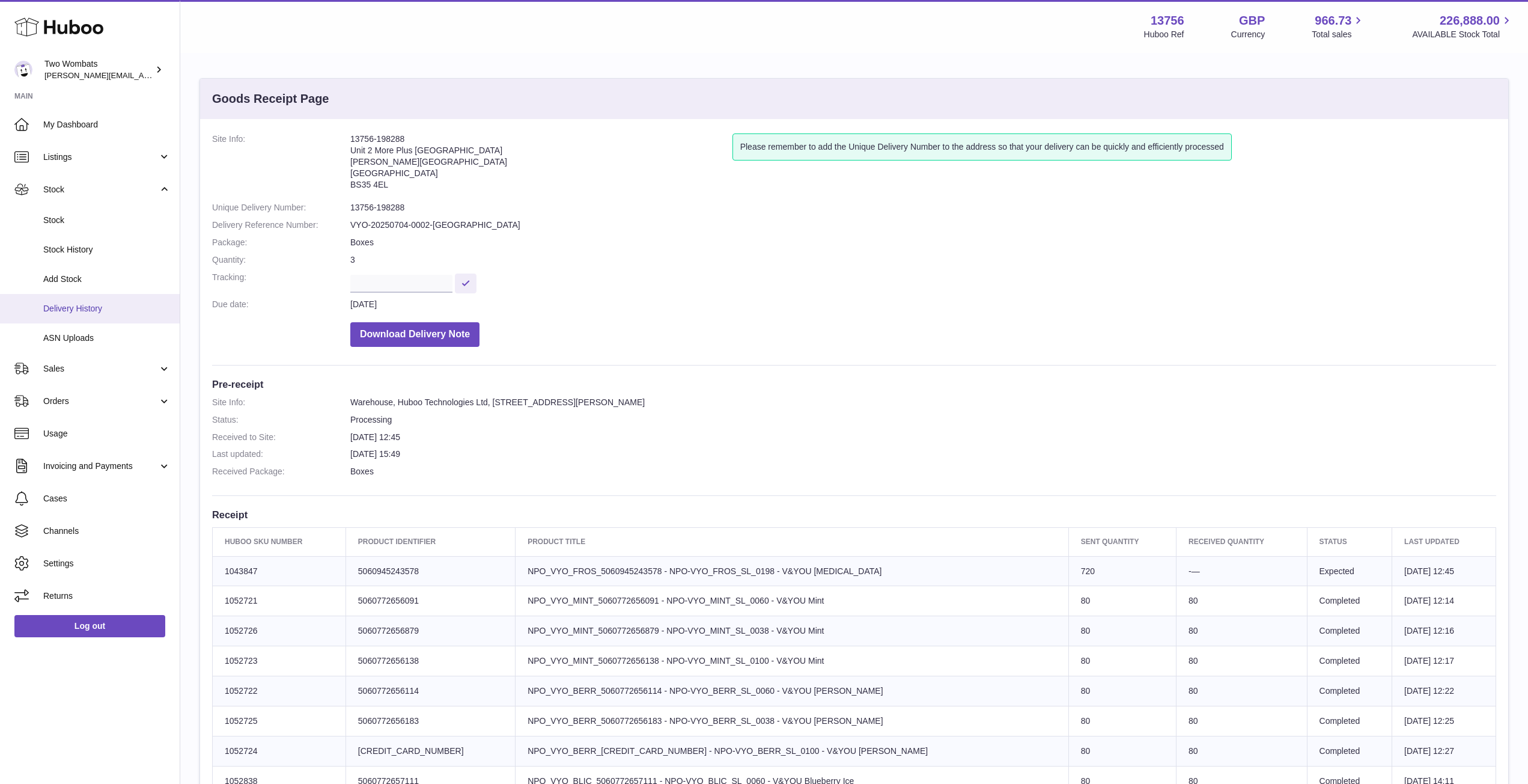
click at [107, 312] on span "Delivery History" at bounding box center [107, 308] width 128 height 11
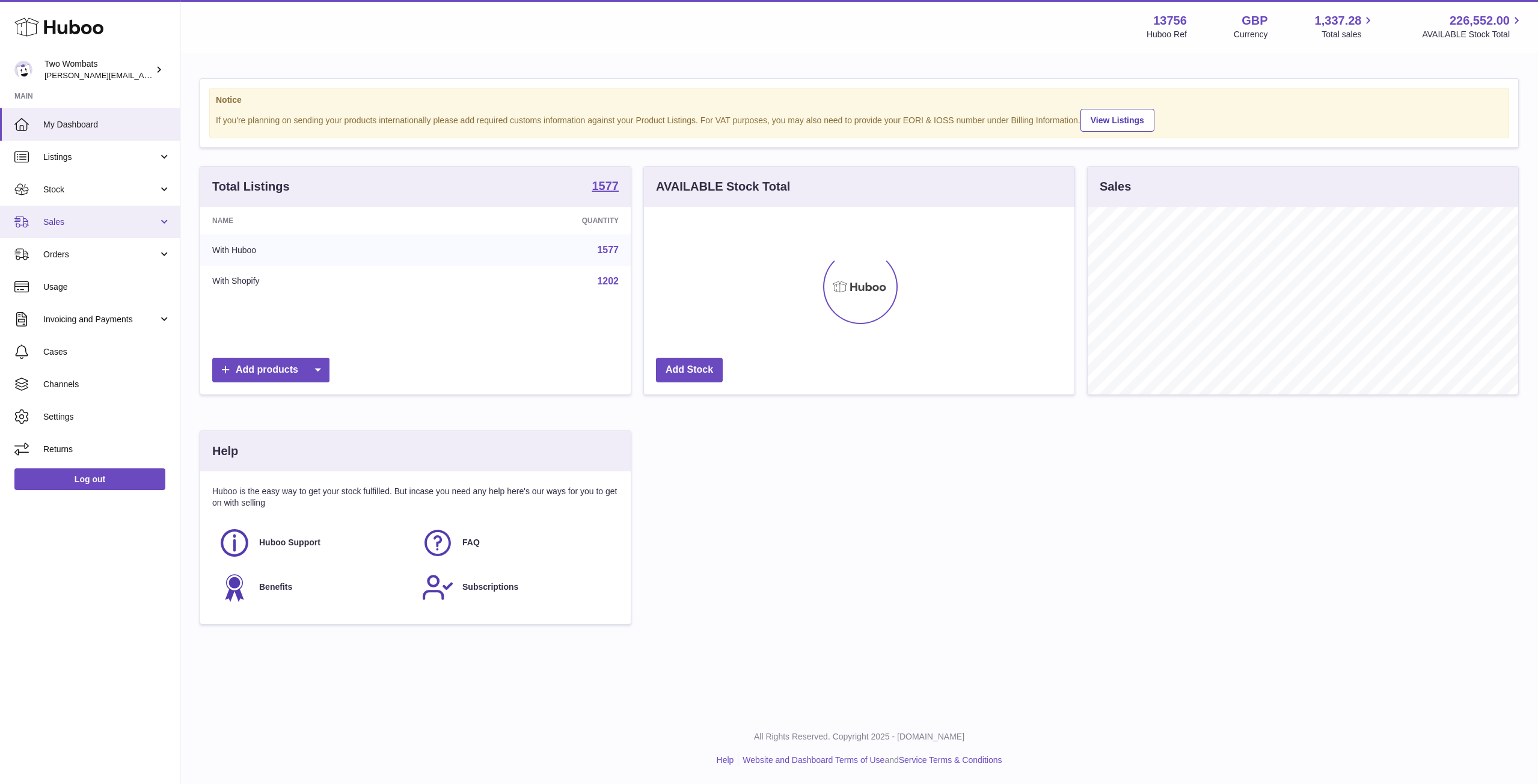
scroll to position [187, 431]
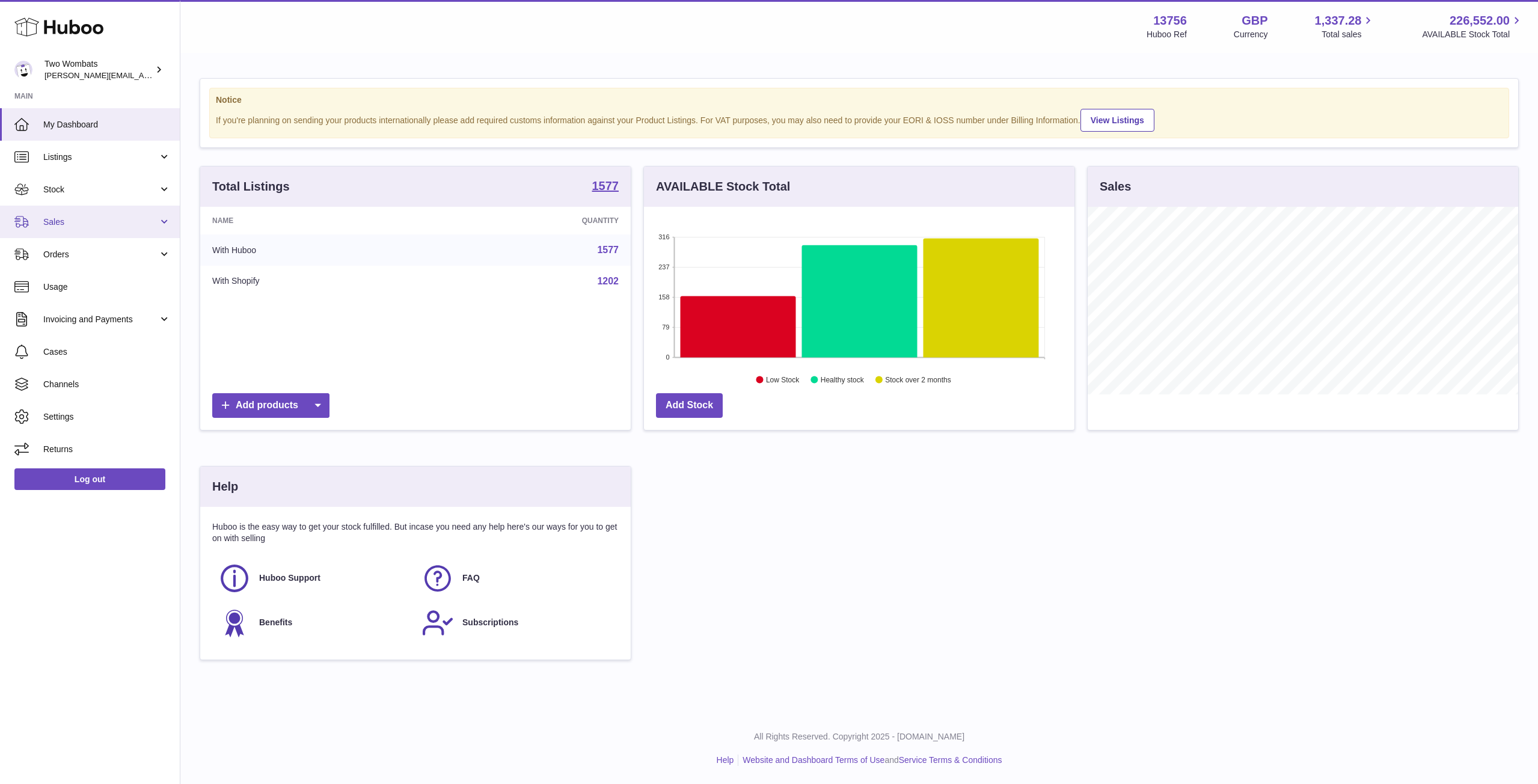
click at [168, 222] on link "Sales" at bounding box center [89, 221] width 179 height 32
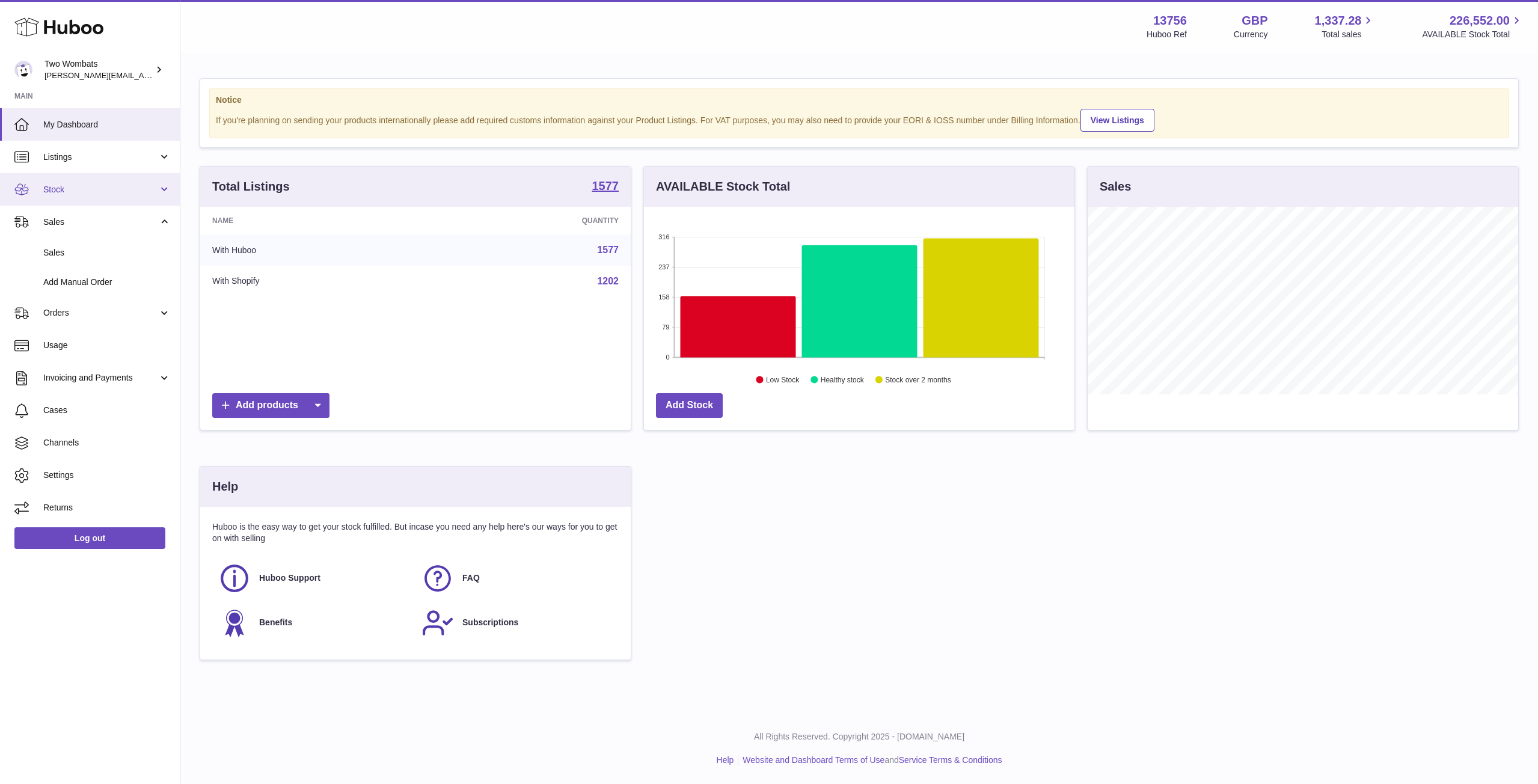
click at [169, 190] on link "Stock" at bounding box center [89, 189] width 179 height 32
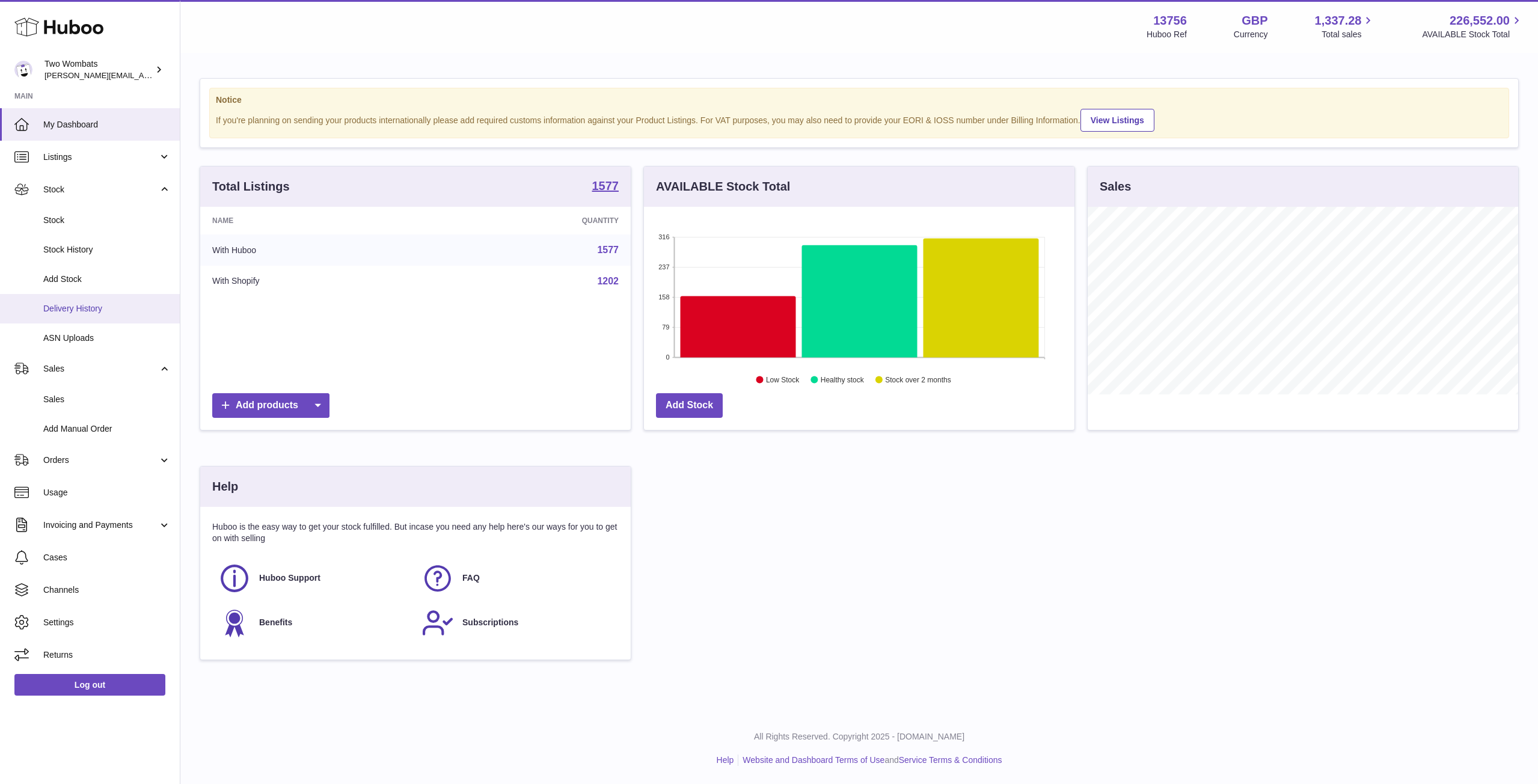
click at [104, 313] on span "Delivery History" at bounding box center [107, 308] width 128 height 11
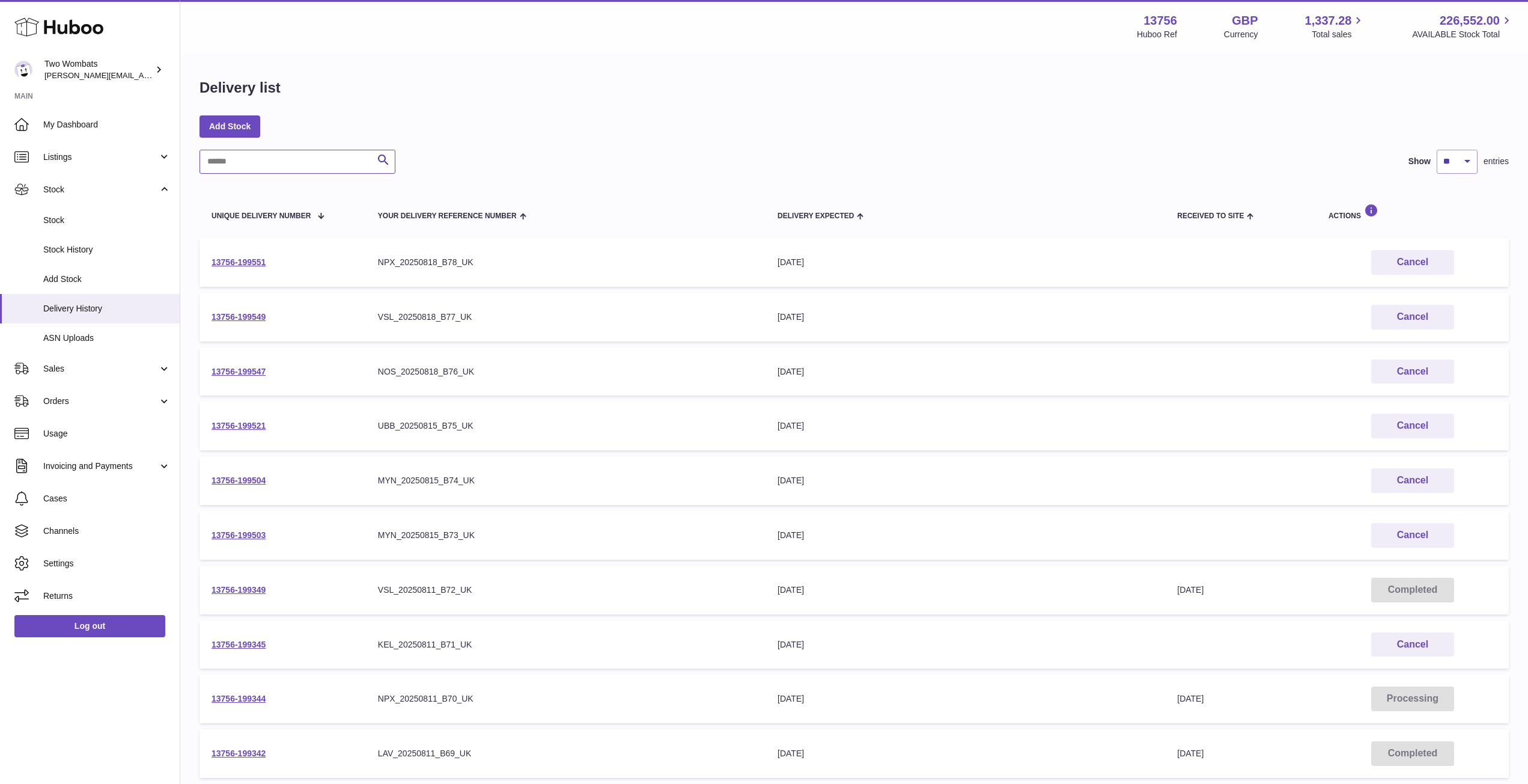
click at [292, 167] on input "text" at bounding box center [298, 161] width 196 height 24
paste input "**********"
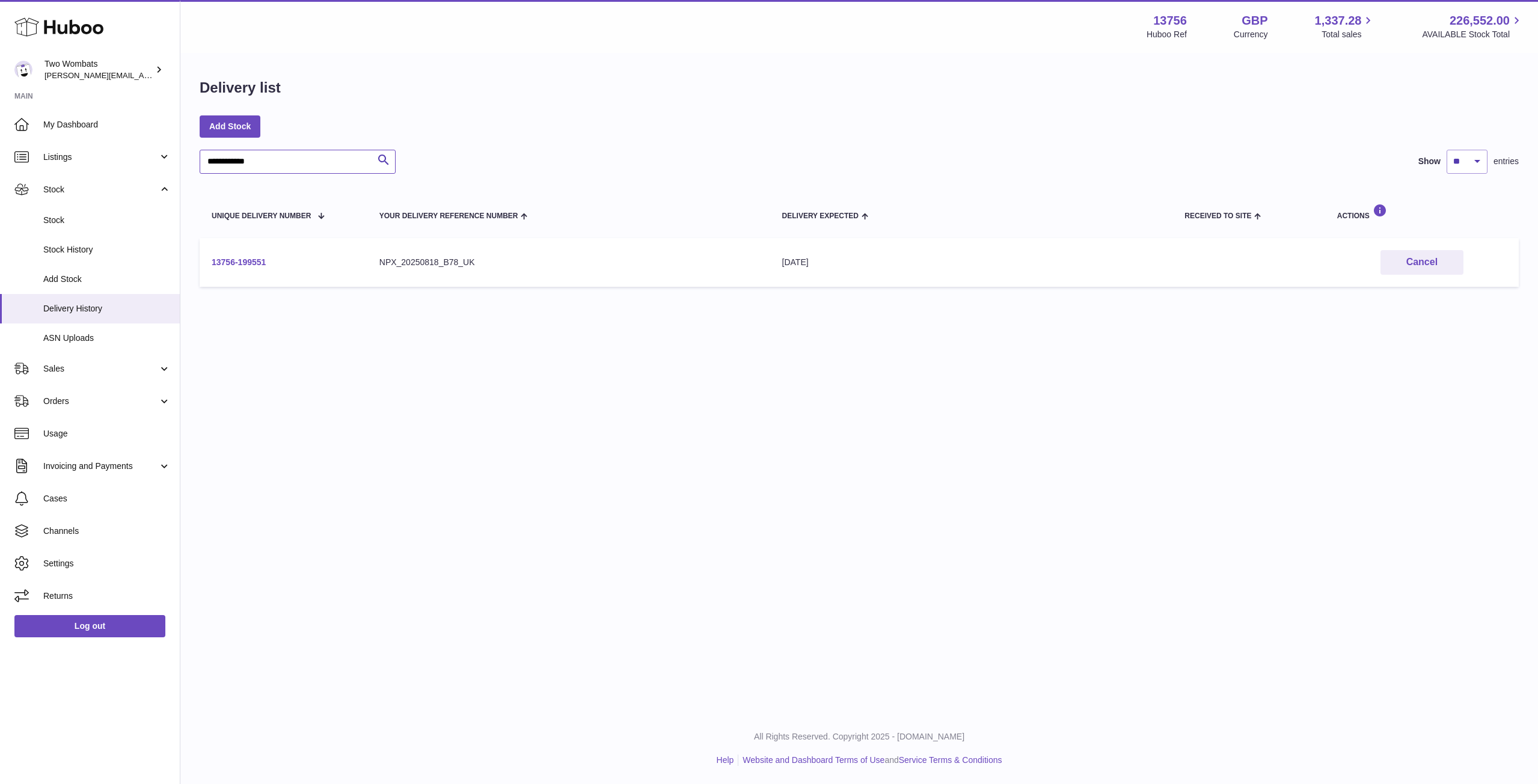
type input "**********"
click at [241, 258] on link "13756-199551" at bounding box center [239, 262] width 54 height 10
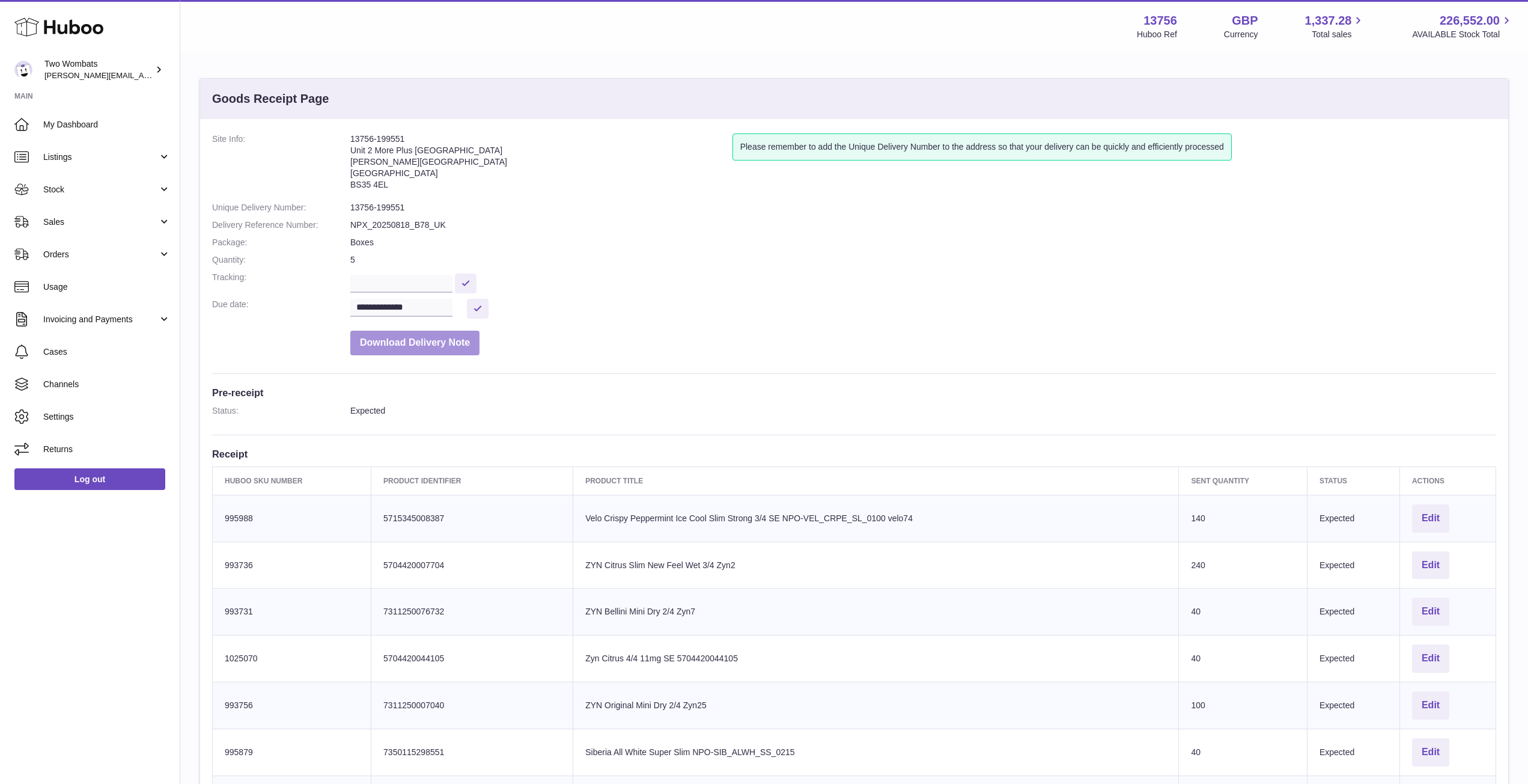
click at [440, 347] on button "Download Delivery Note" at bounding box center [415, 343] width 130 height 24
